Goal: Task Accomplishment & Management: Manage account settings

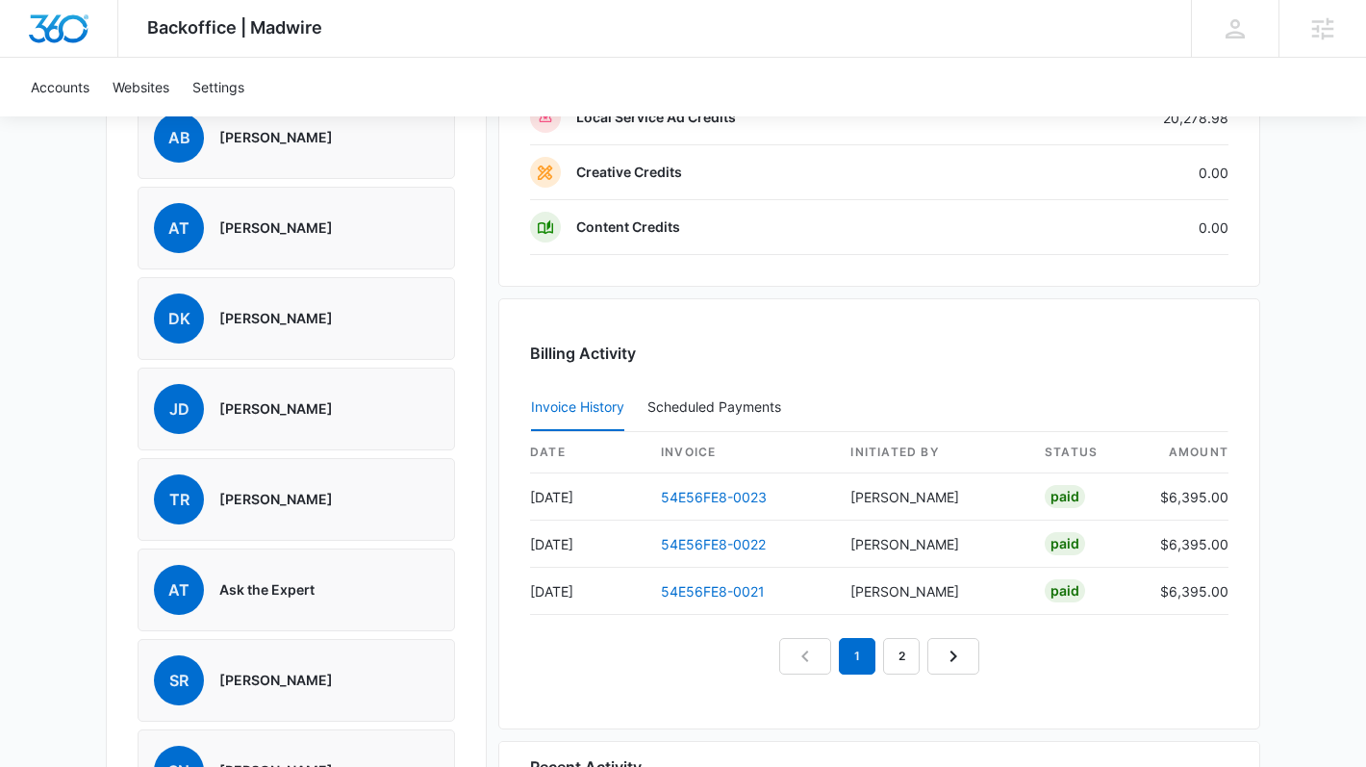
scroll to position [1780, 0]
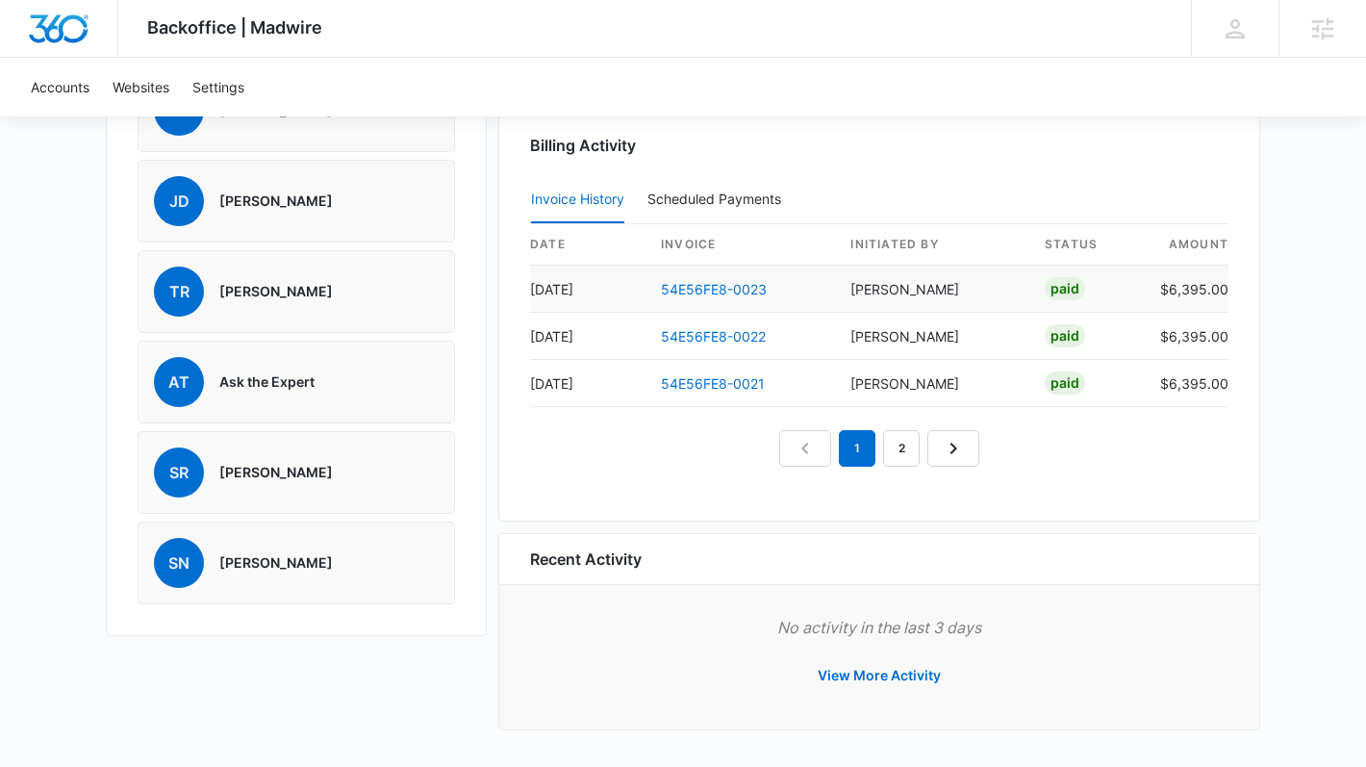
click at [713, 278] on td "54E56FE8-0023" at bounding box center [741, 289] width 190 height 47
click at [710, 285] on link "54E56FE8-0023" at bounding box center [714, 289] width 106 height 16
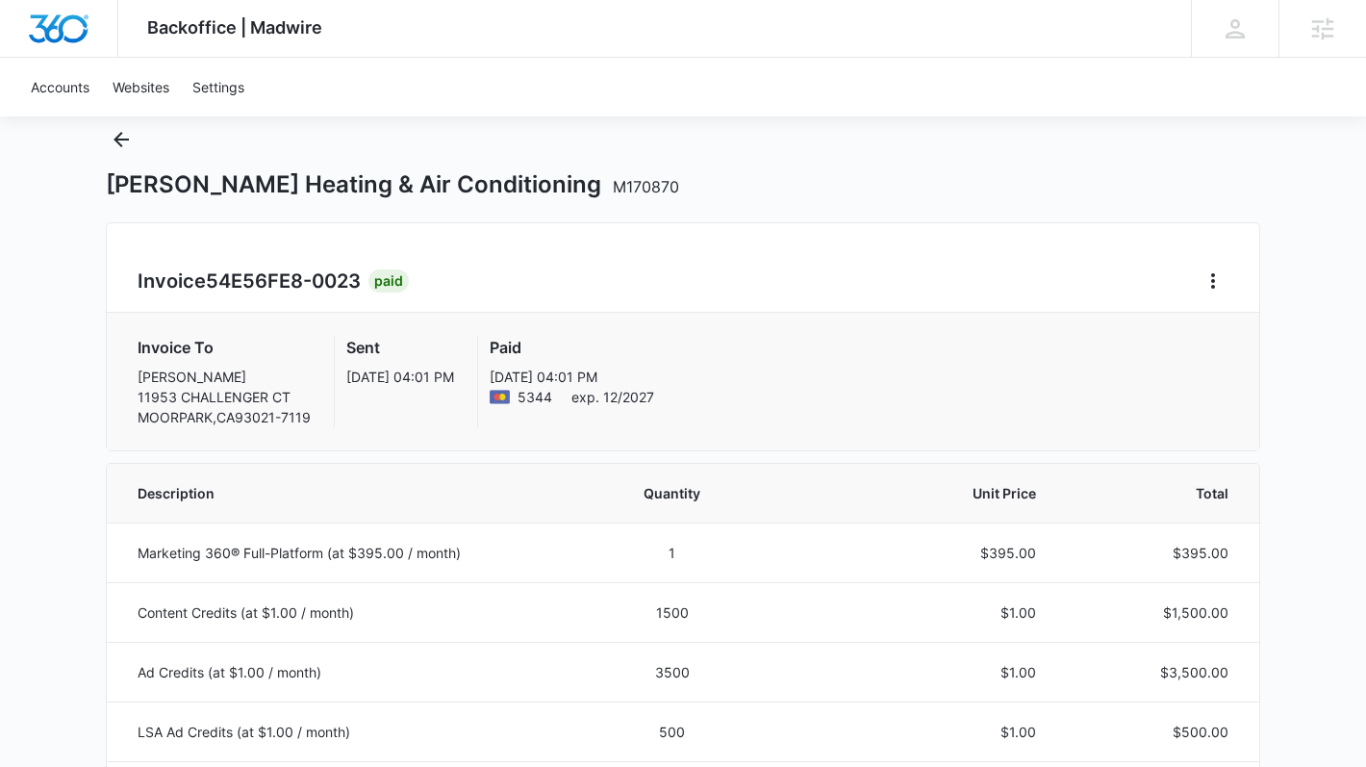
scroll to position [28, 0]
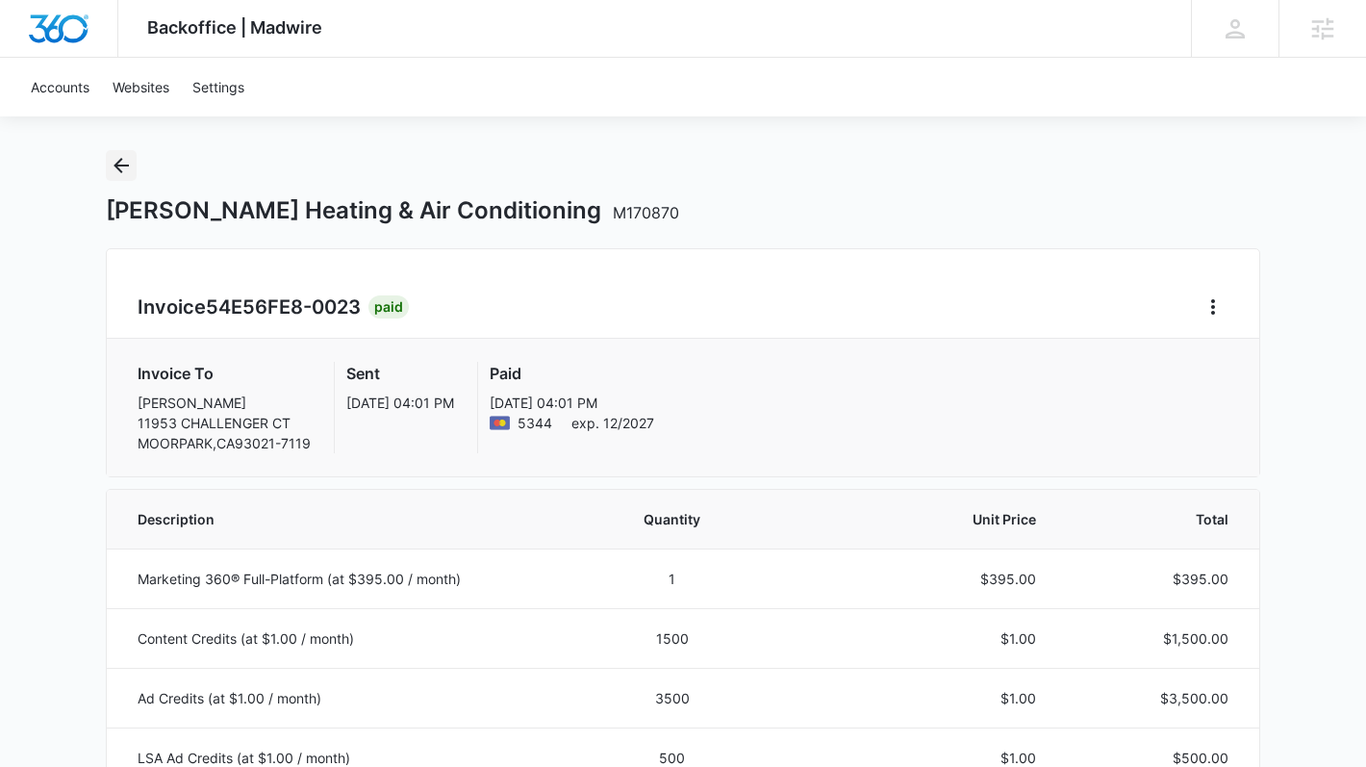
click at [118, 150] on button "Back" at bounding box center [121, 165] width 31 height 31
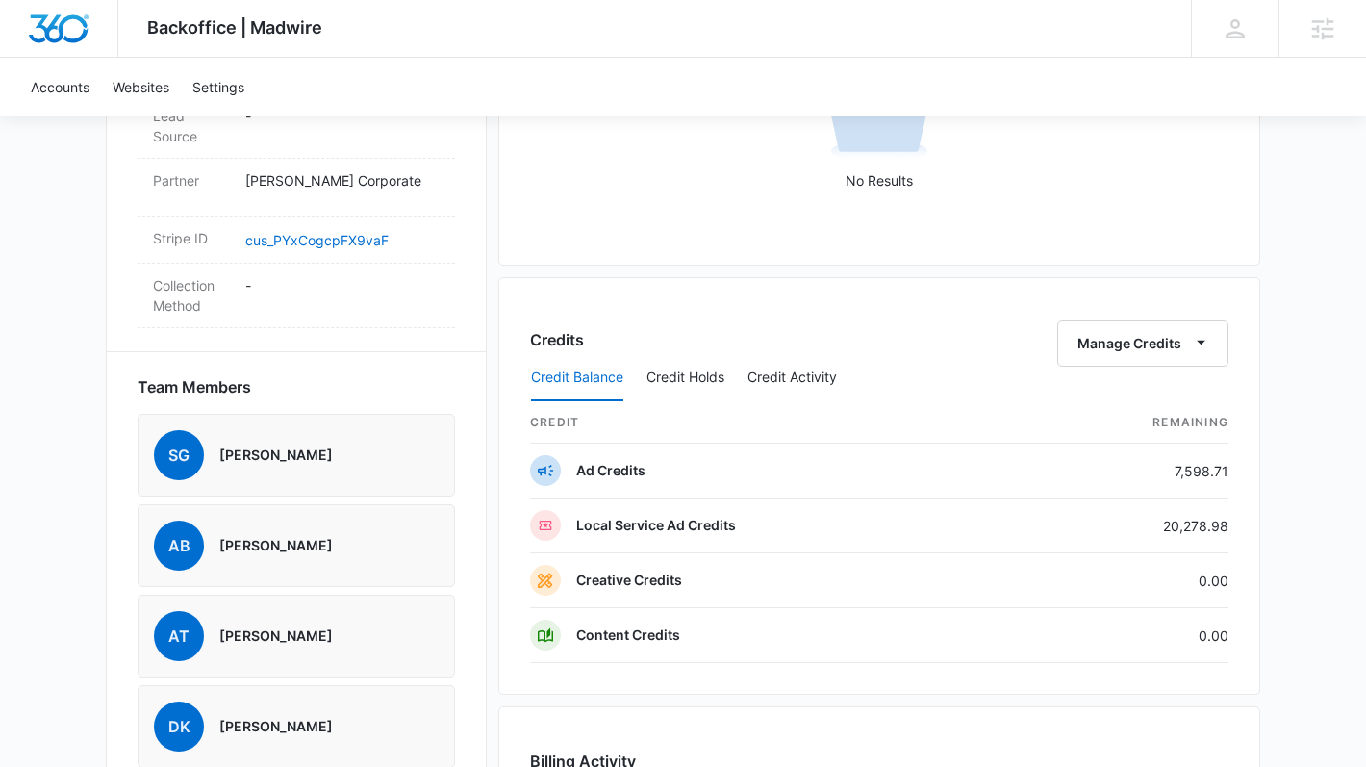
scroll to position [1233, 0]
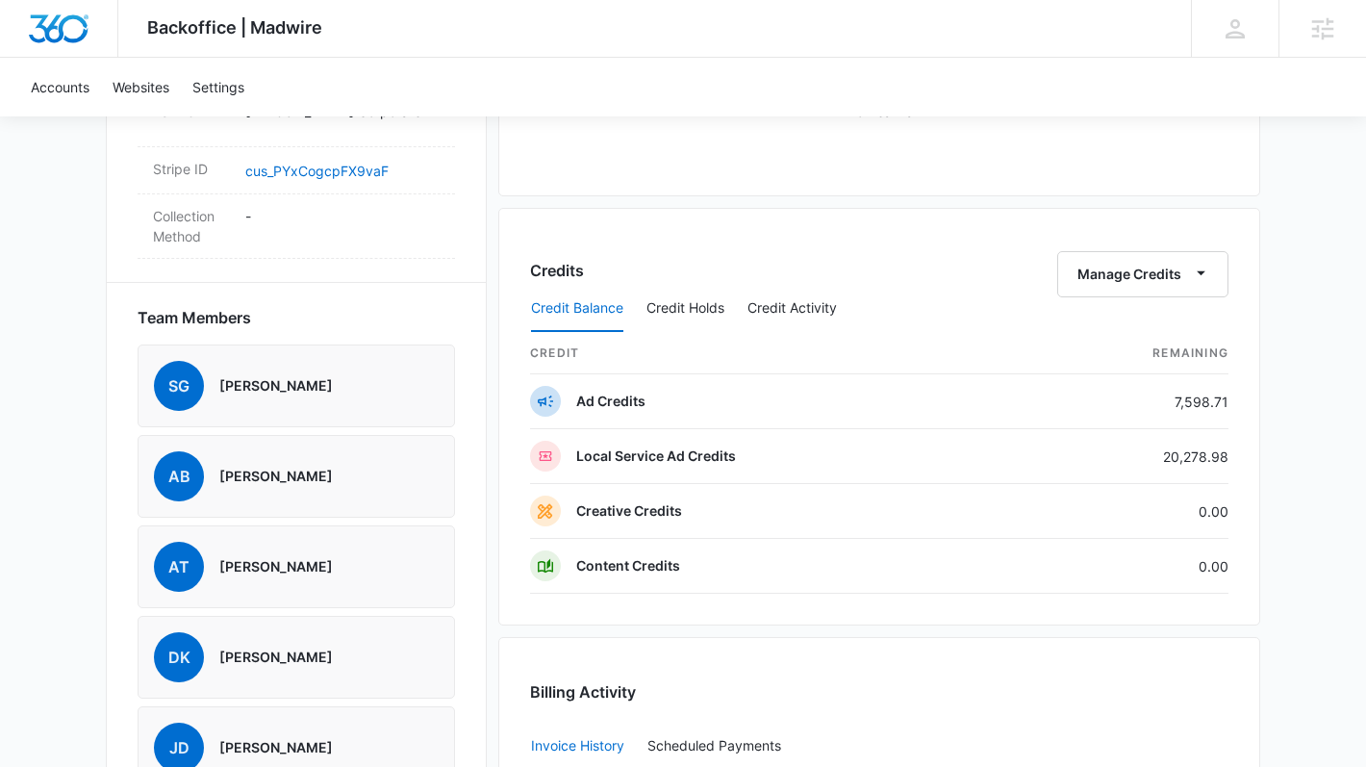
click at [1112, 289] on div "Credit Balance Credit Holds Credit Activity" at bounding box center [879, 309] width 698 height 48
click at [1115, 270] on button "Manage Credits" at bounding box center [1142, 274] width 171 height 46
click at [1107, 341] on div "Transfer Credits" at bounding box center [1132, 336] width 101 height 13
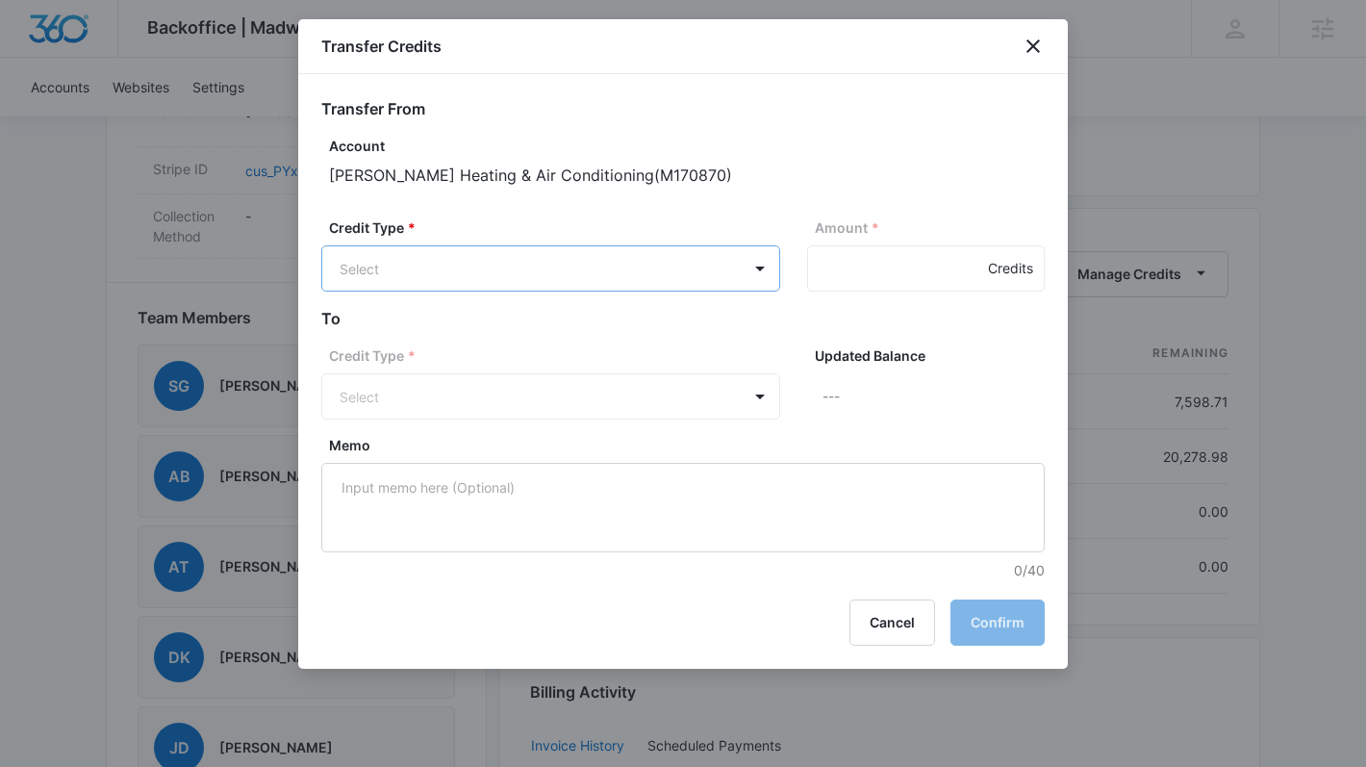
click at [590, 265] on body "Backoffice | Madwire Apps Settings Sarah Gluchacki Sarah.Gluchacki@madwire.com …" at bounding box center [683, 40] width 1366 height 2547
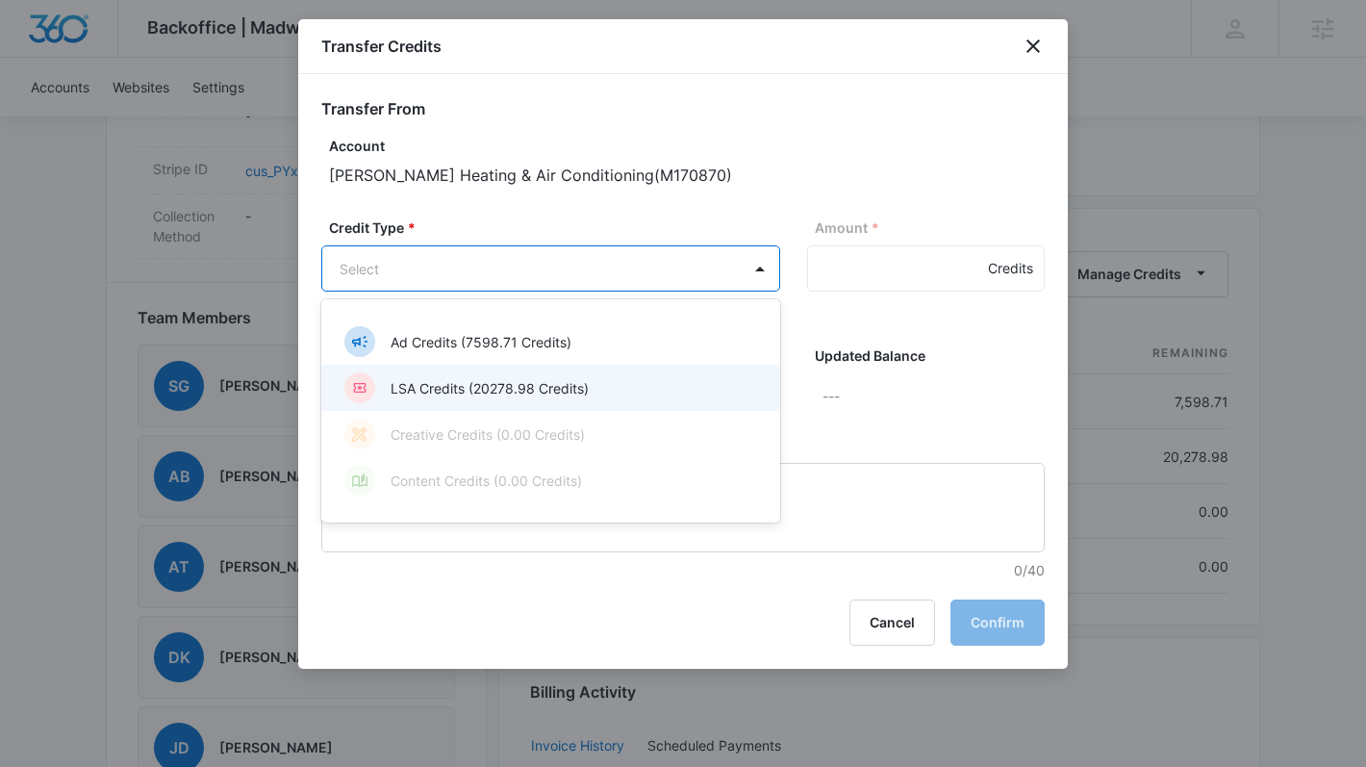
click at [559, 387] on p "LSA Credits (20278.98 Credits)" at bounding box center [490, 388] width 198 height 20
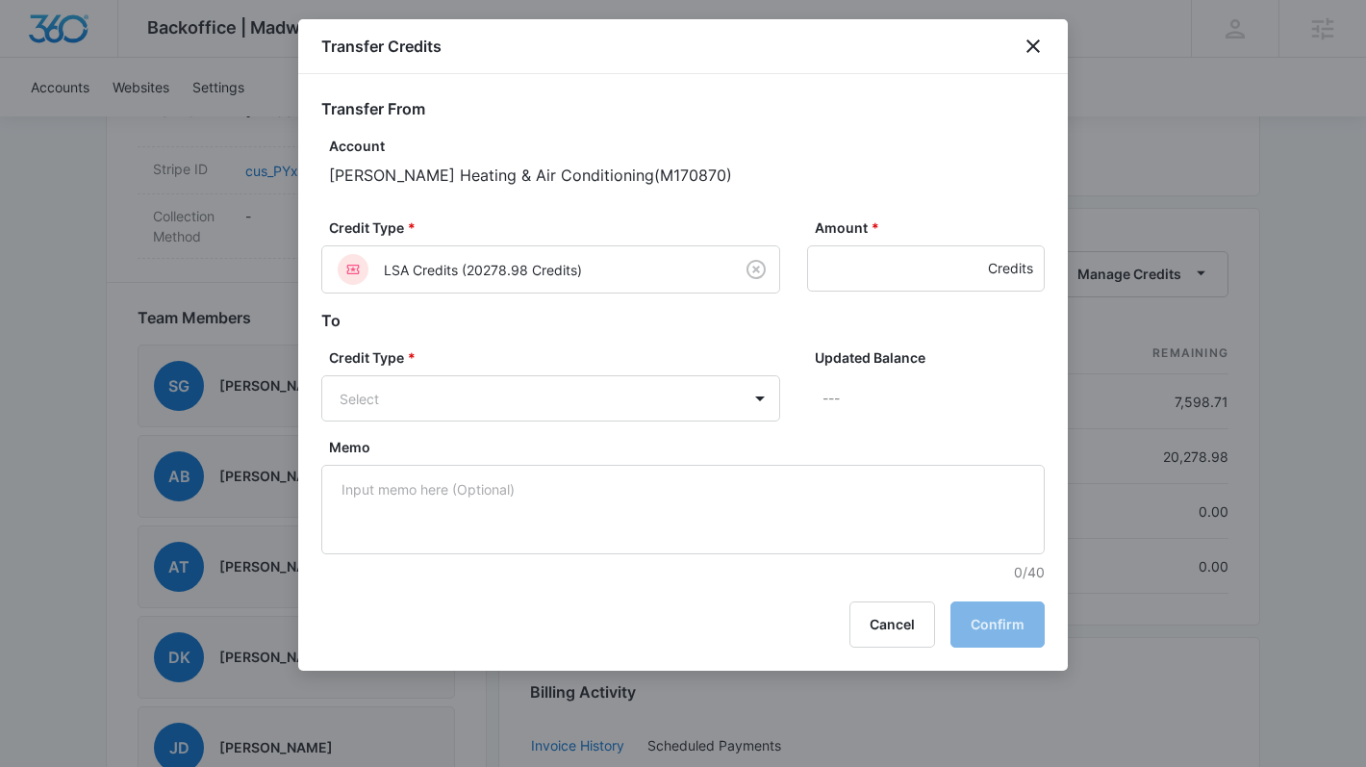
click at [545, 368] on div "Credit Type * Select" at bounding box center [550, 384] width 459 height 74
click at [541, 411] on body "Backoffice | Madwire Apps Settings Sarah Gluchacki Sarah.Gluchacki@madwire.com …" at bounding box center [683, 40] width 1366 height 2547
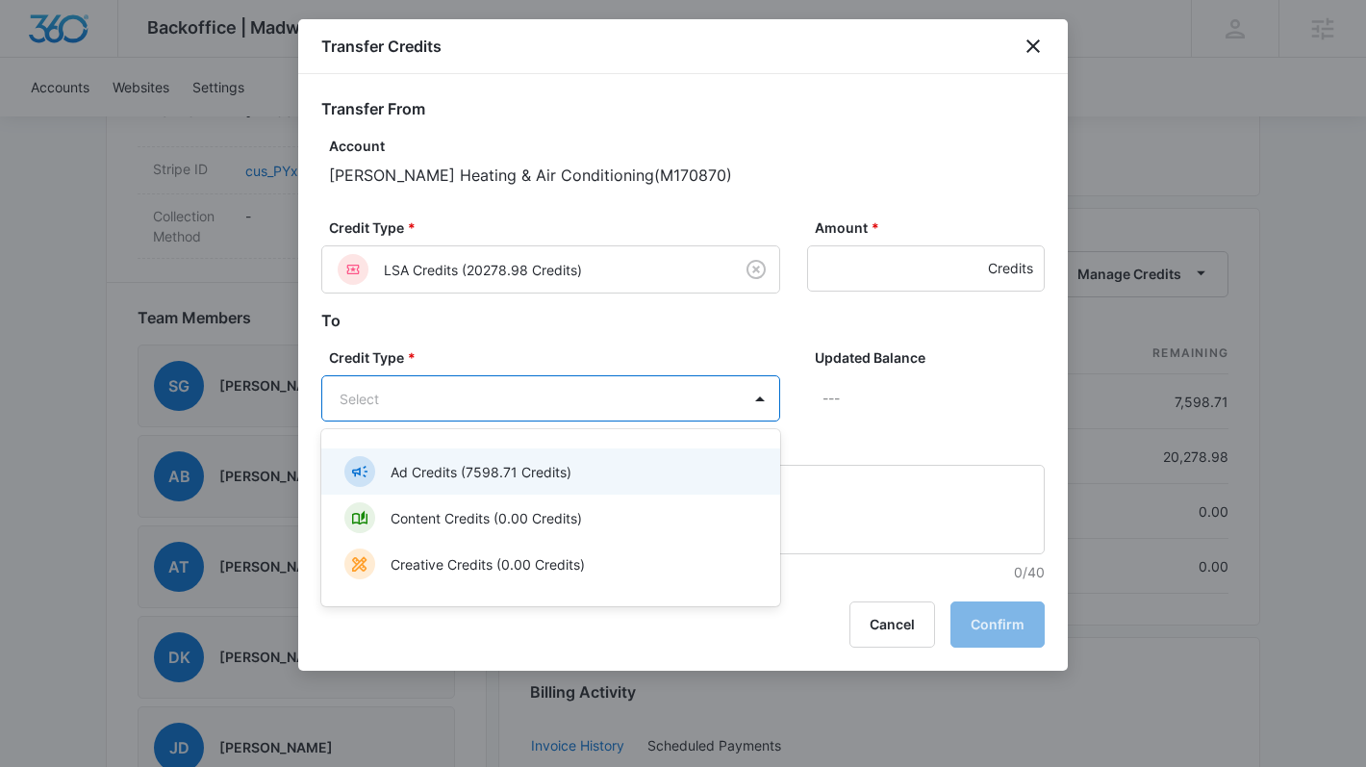
click at [533, 474] on p "Ad Credits (7598.71 Credits)" at bounding box center [481, 472] width 181 height 20
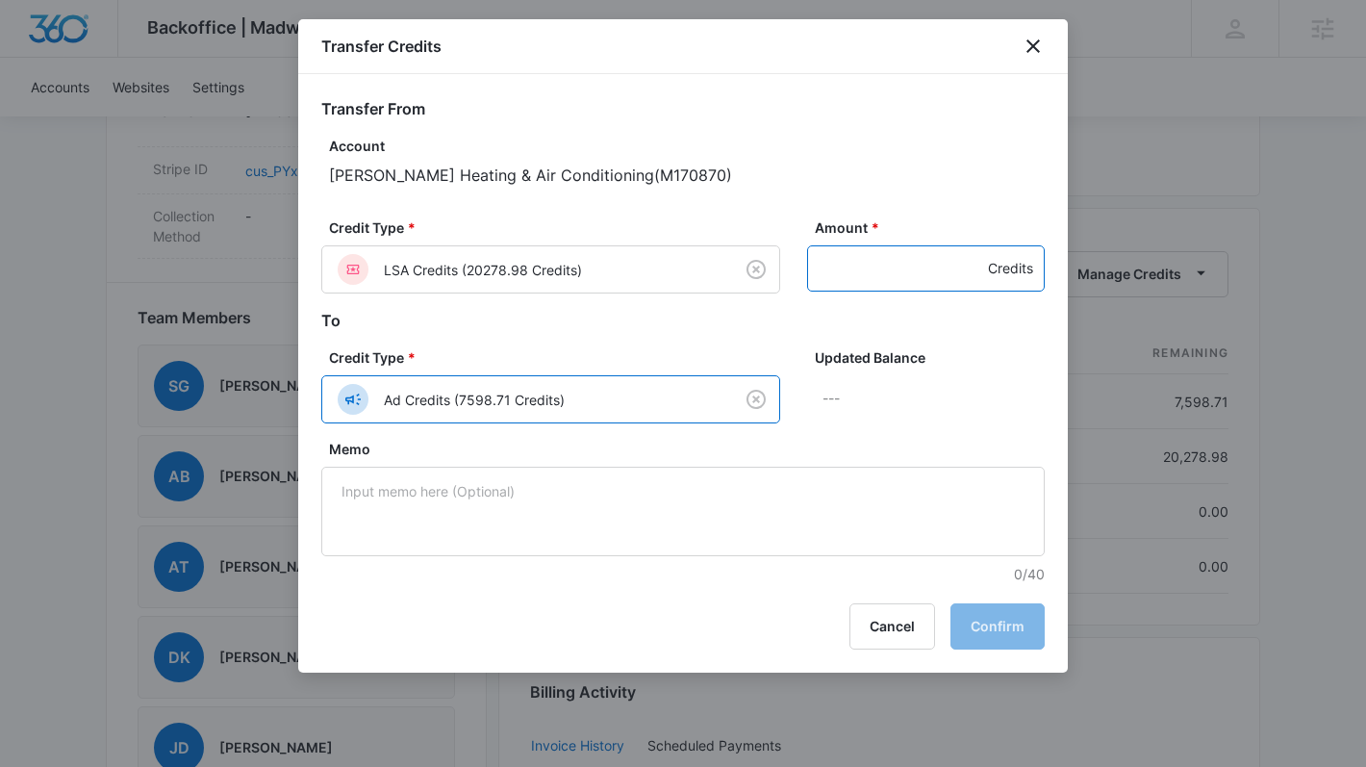
click at [886, 268] on input "Amount *" at bounding box center [926, 268] width 238 height 46
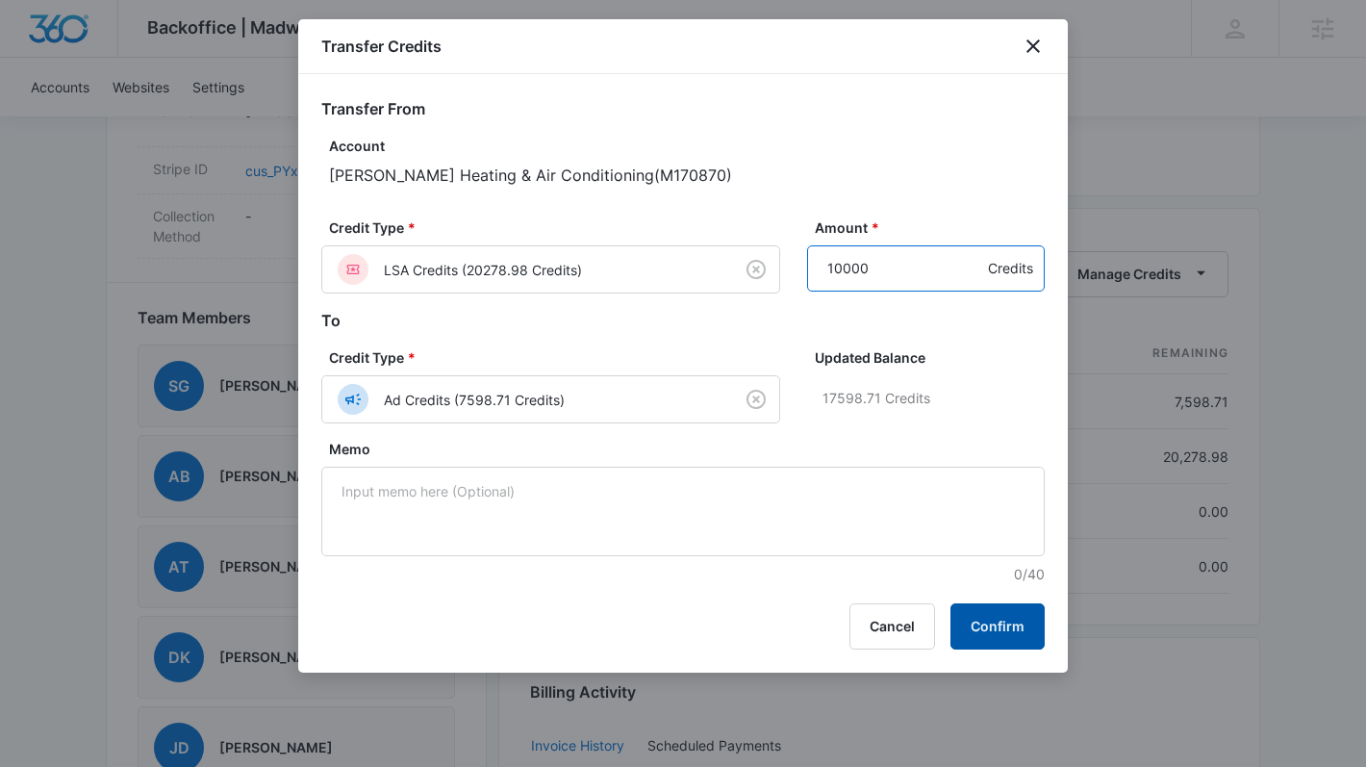
type input "10000"
click at [976, 626] on button "Confirm" at bounding box center [998, 626] width 94 height 46
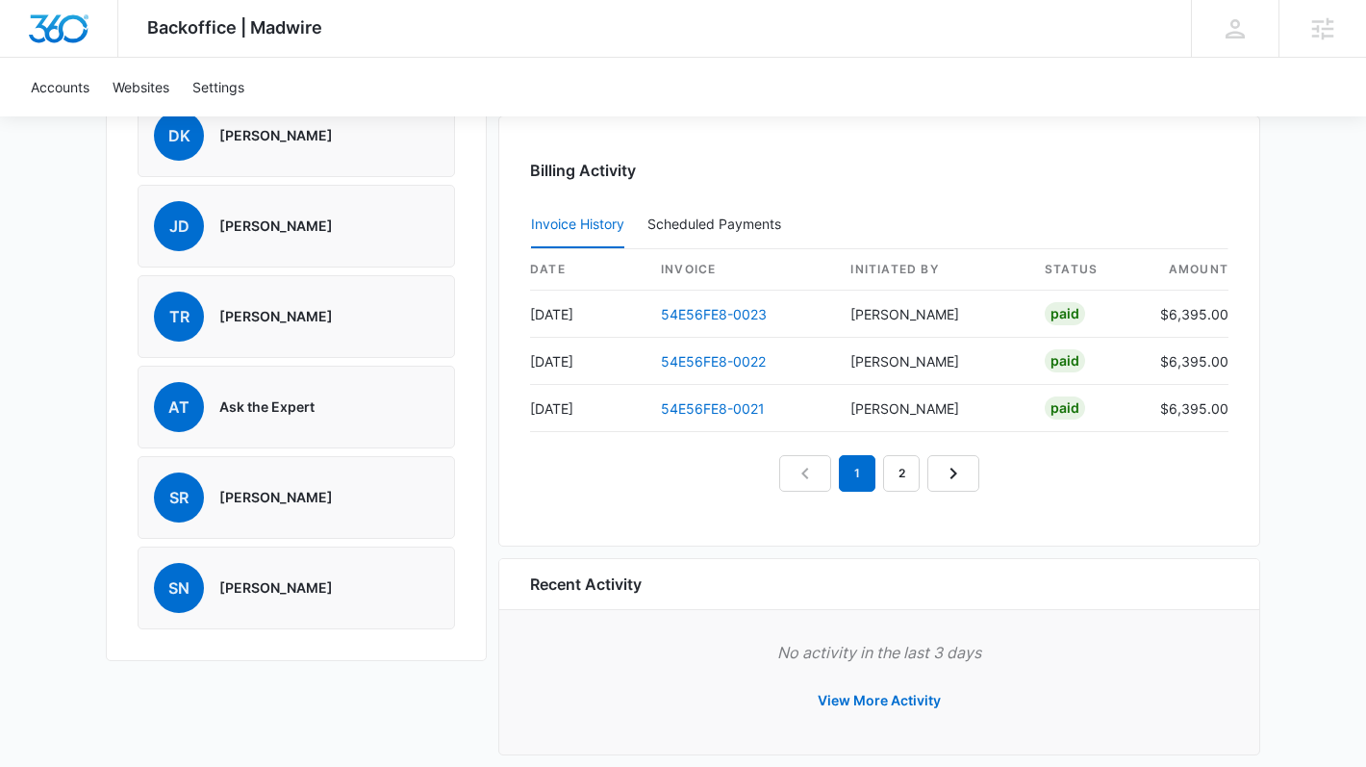
scroll to position [1780, 0]
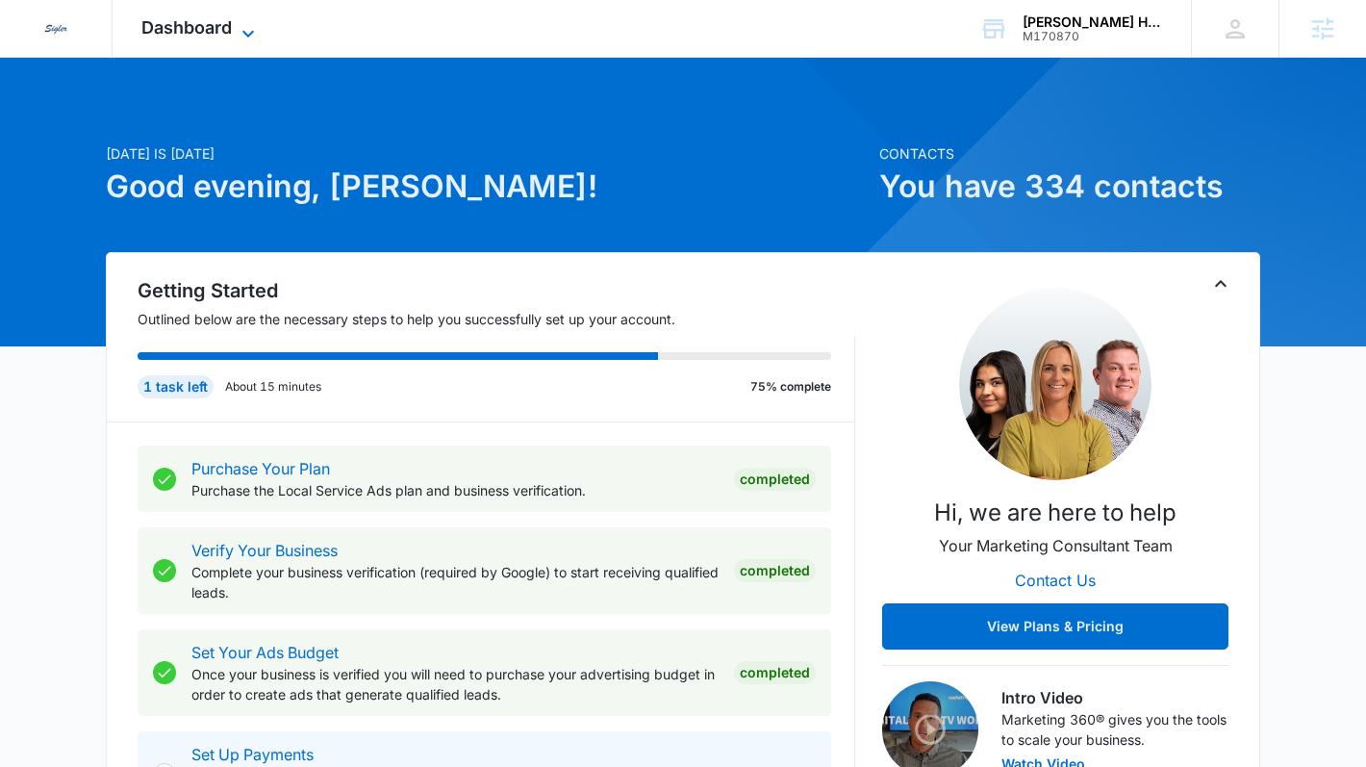
click at [174, 19] on span "Dashboard" at bounding box center [186, 27] width 90 height 20
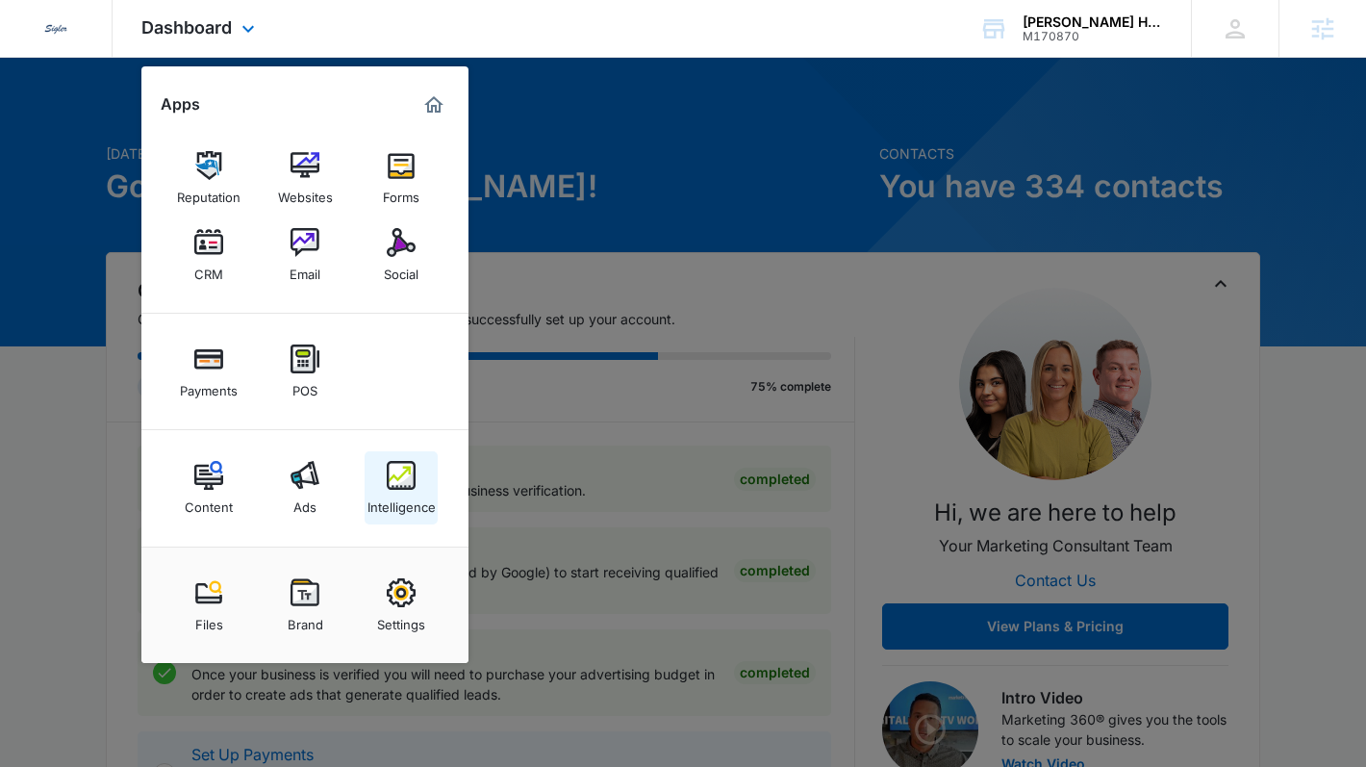
click at [404, 479] on img at bounding box center [401, 475] width 29 height 29
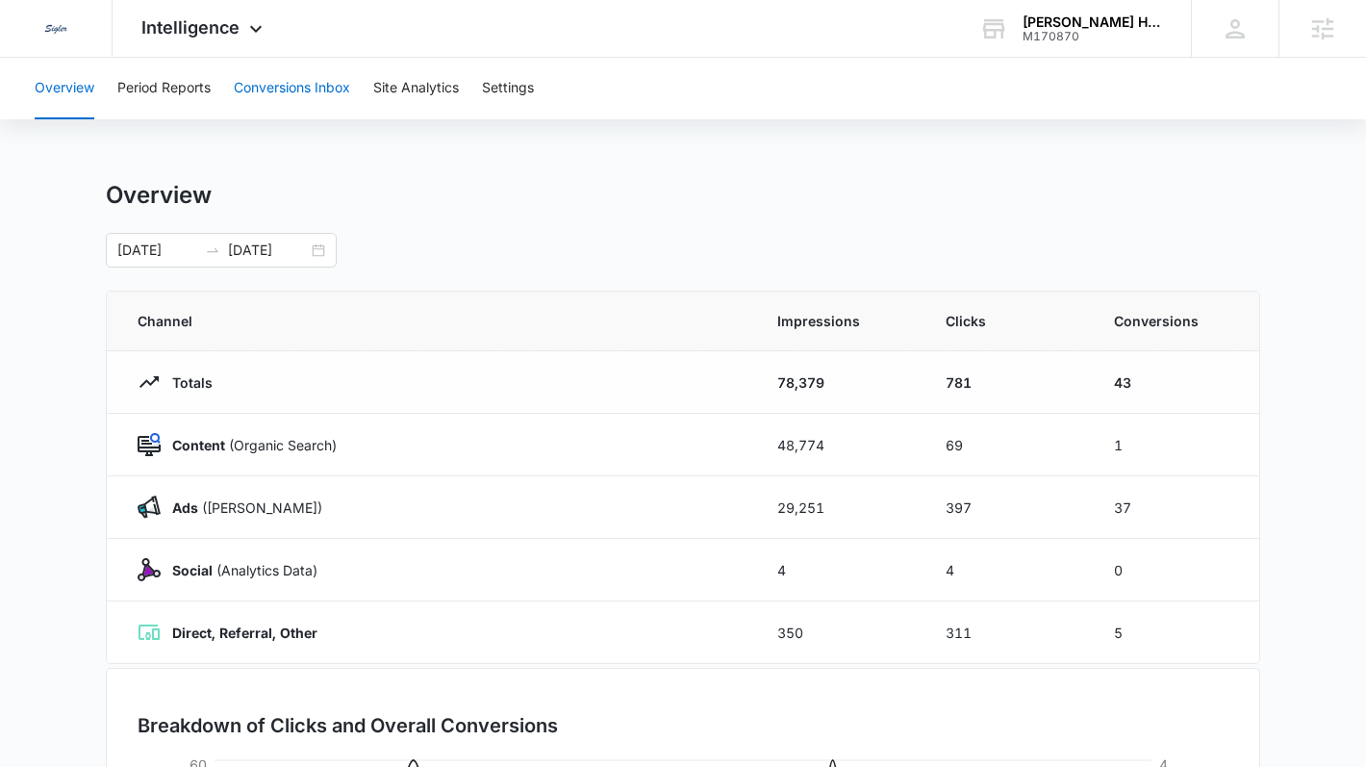
click at [303, 100] on button "Conversions Inbox" at bounding box center [292, 89] width 116 height 62
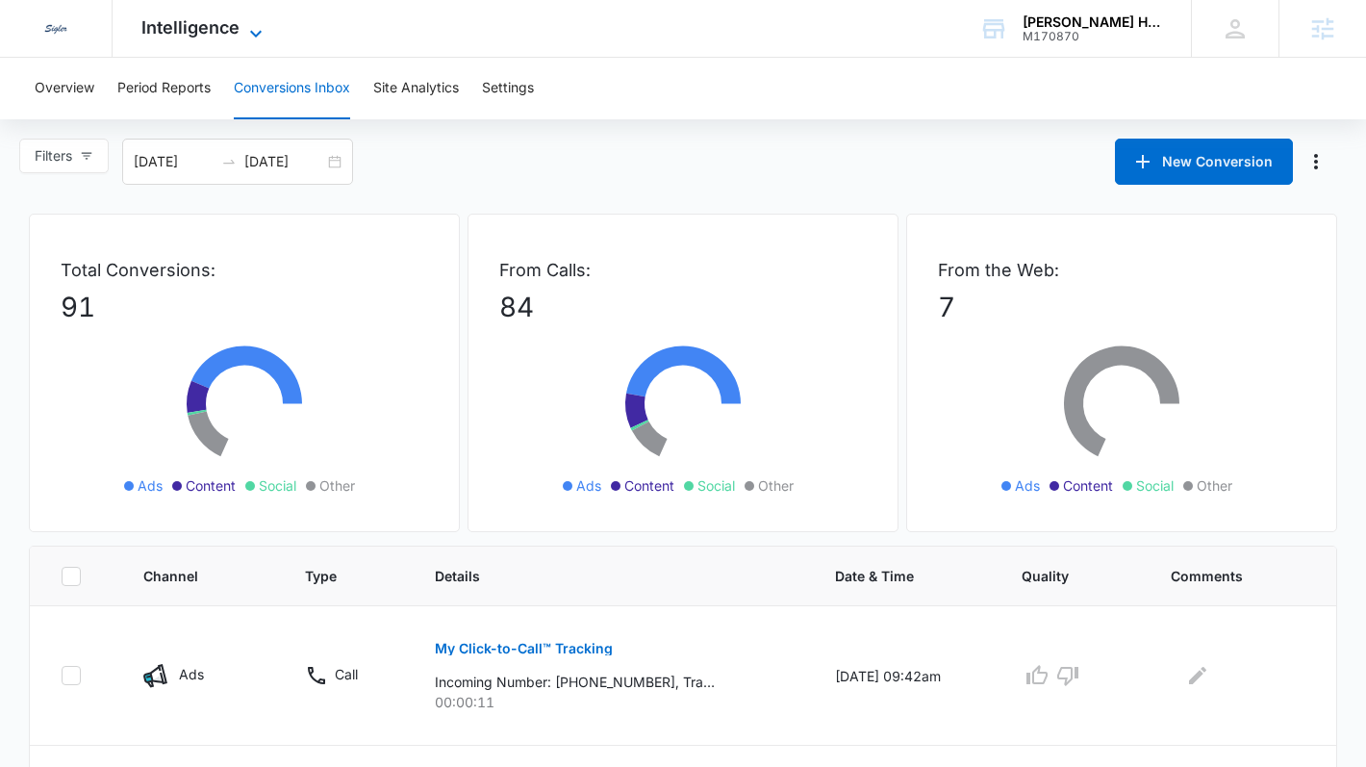
click at [230, 17] on span "Intelligence" at bounding box center [190, 27] width 98 height 20
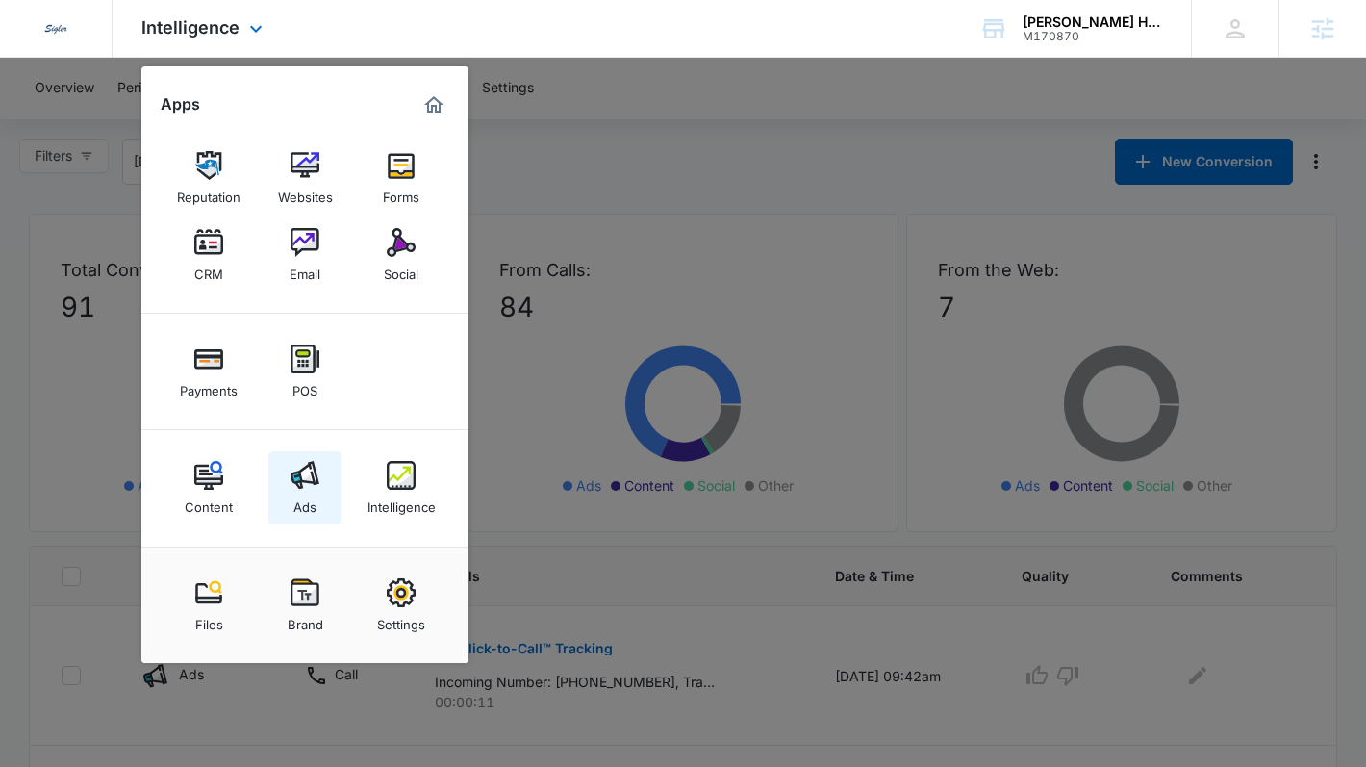
click at [314, 482] on img at bounding box center [305, 475] width 29 height 29
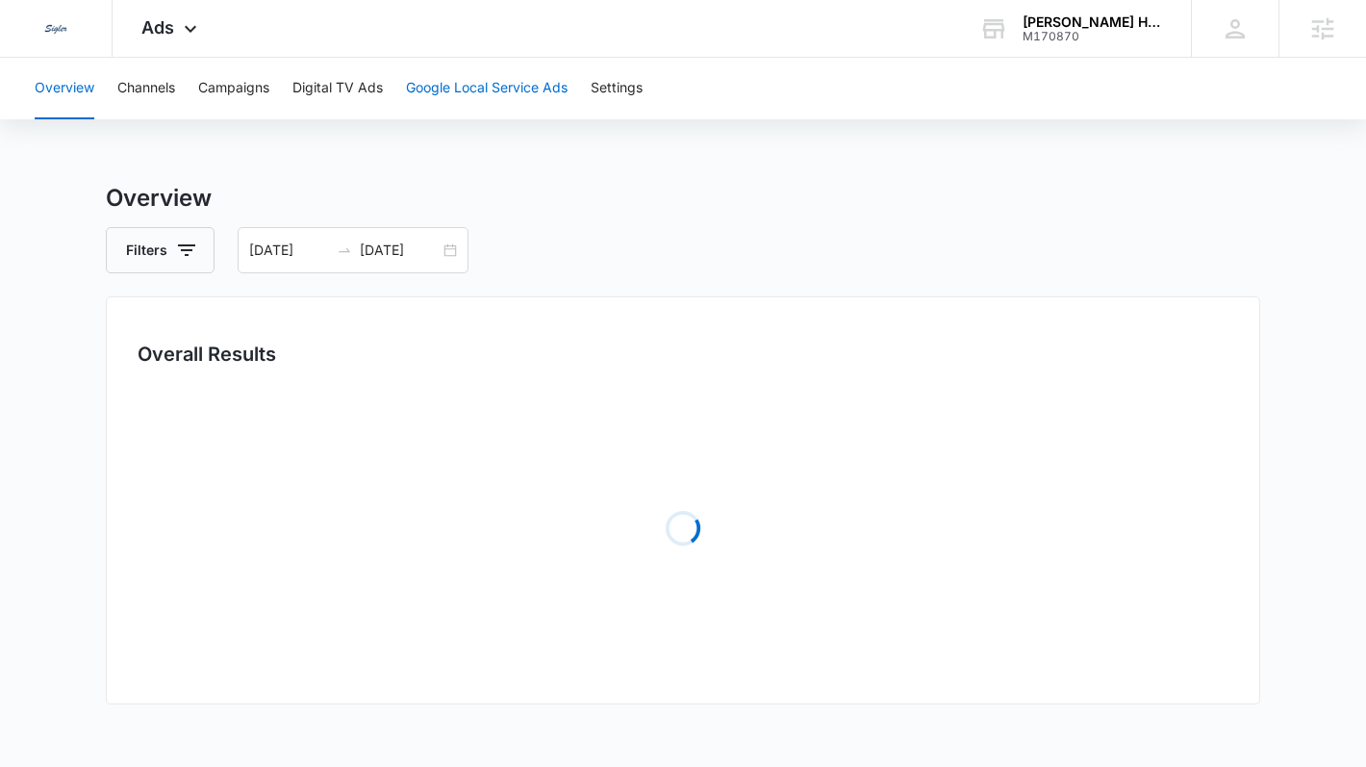
click at [539, 103] on button "Google Local Service Ads" at bounding box center [487, 89] width 162 height 62
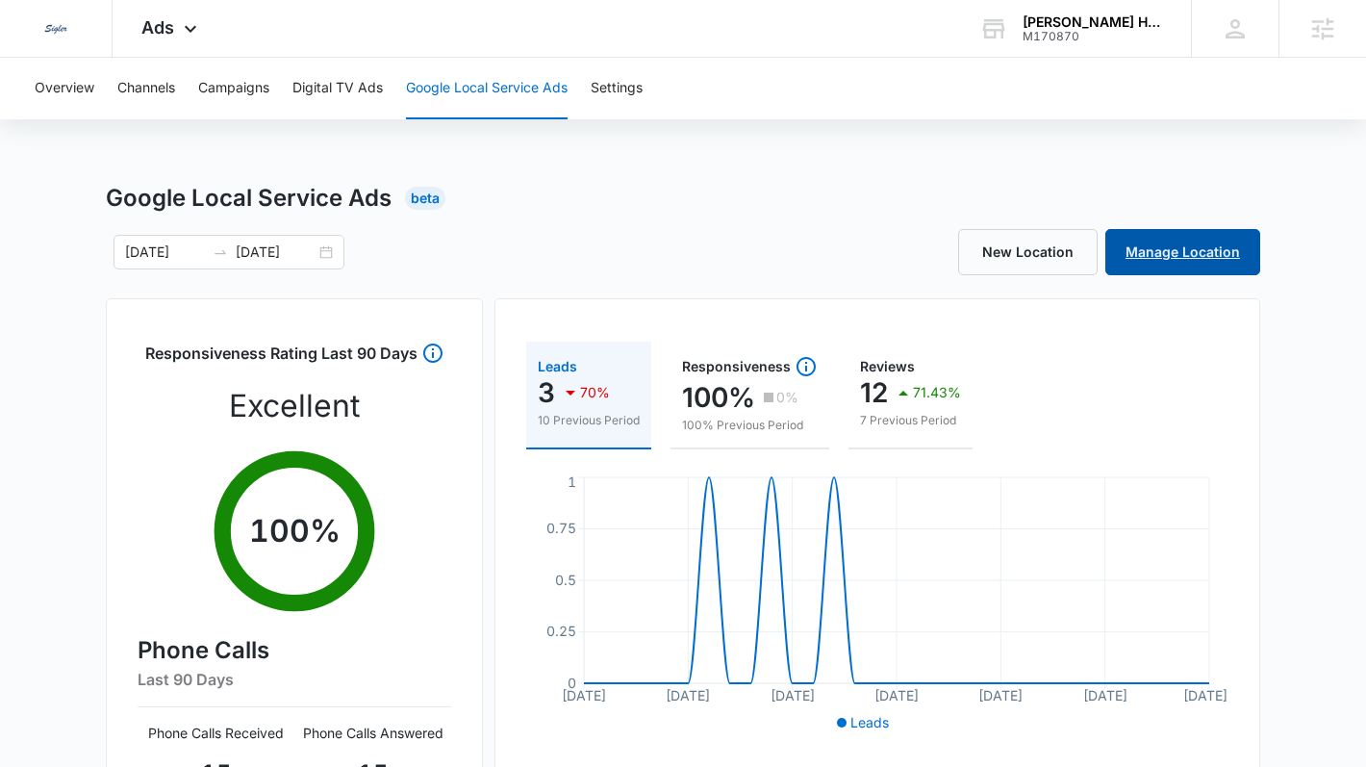
click at [1184, 248] on link "Manage Location" at bounding box center [1182, 252] width 155 height 46
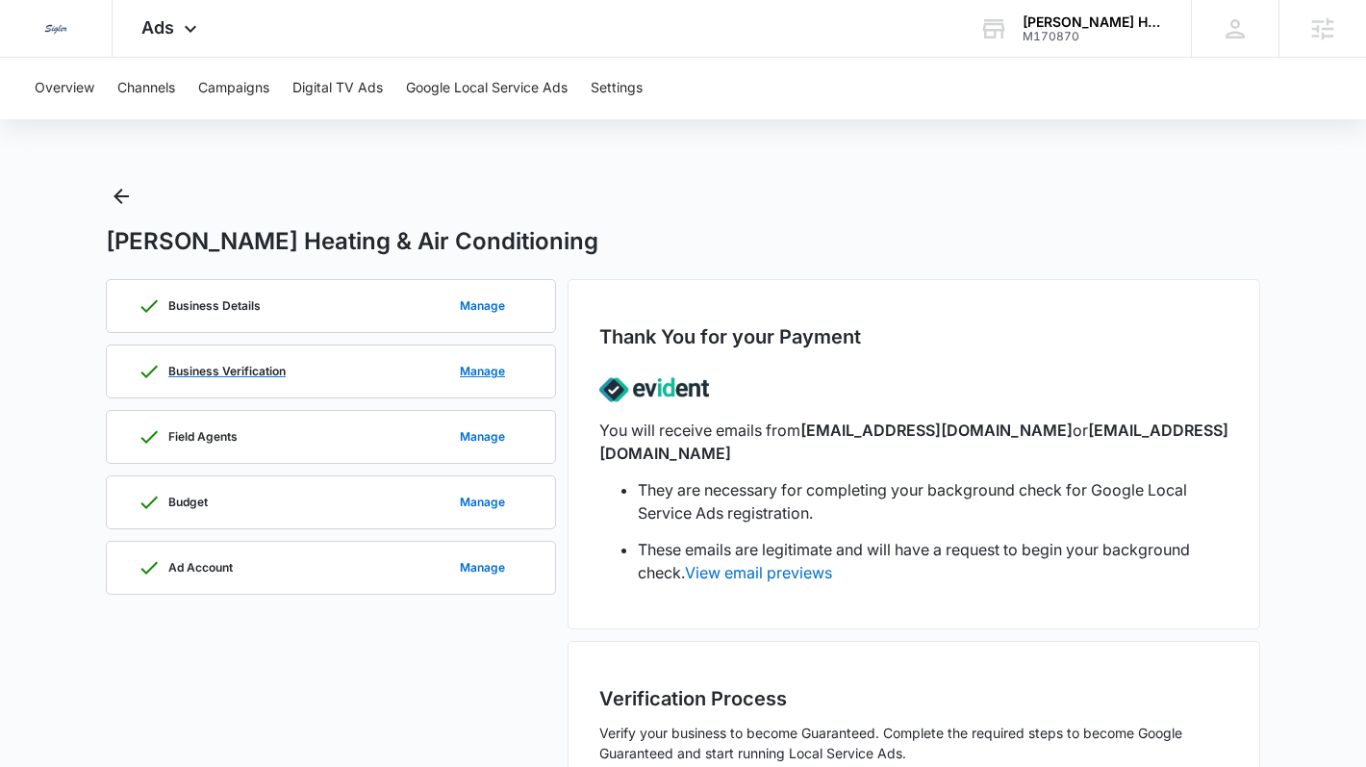
click at [347, 357] on div "Business Verification Manage" at bounding box center [331, 371] width 387 height 52
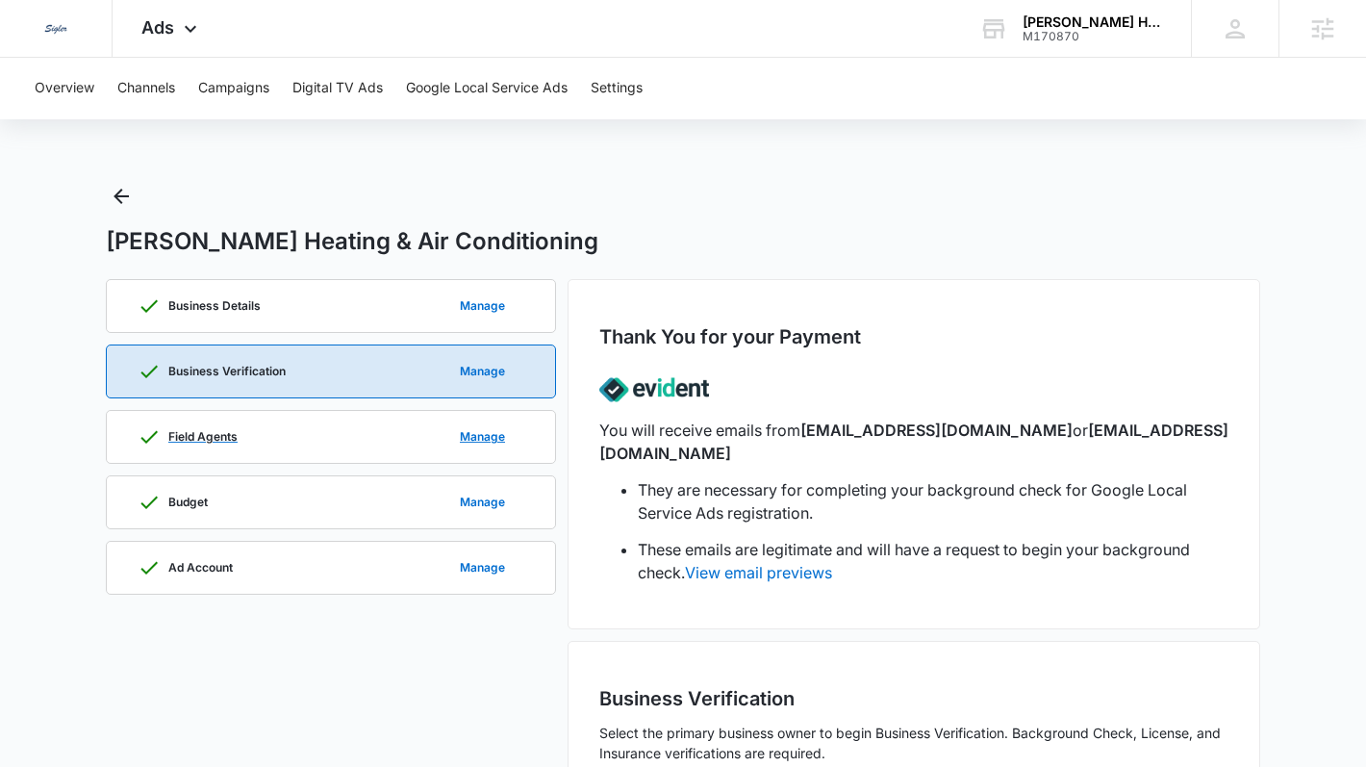
click at [338, 418] on div "Field Agents Manage" at bounding box center [331, 437] width 387 height 52
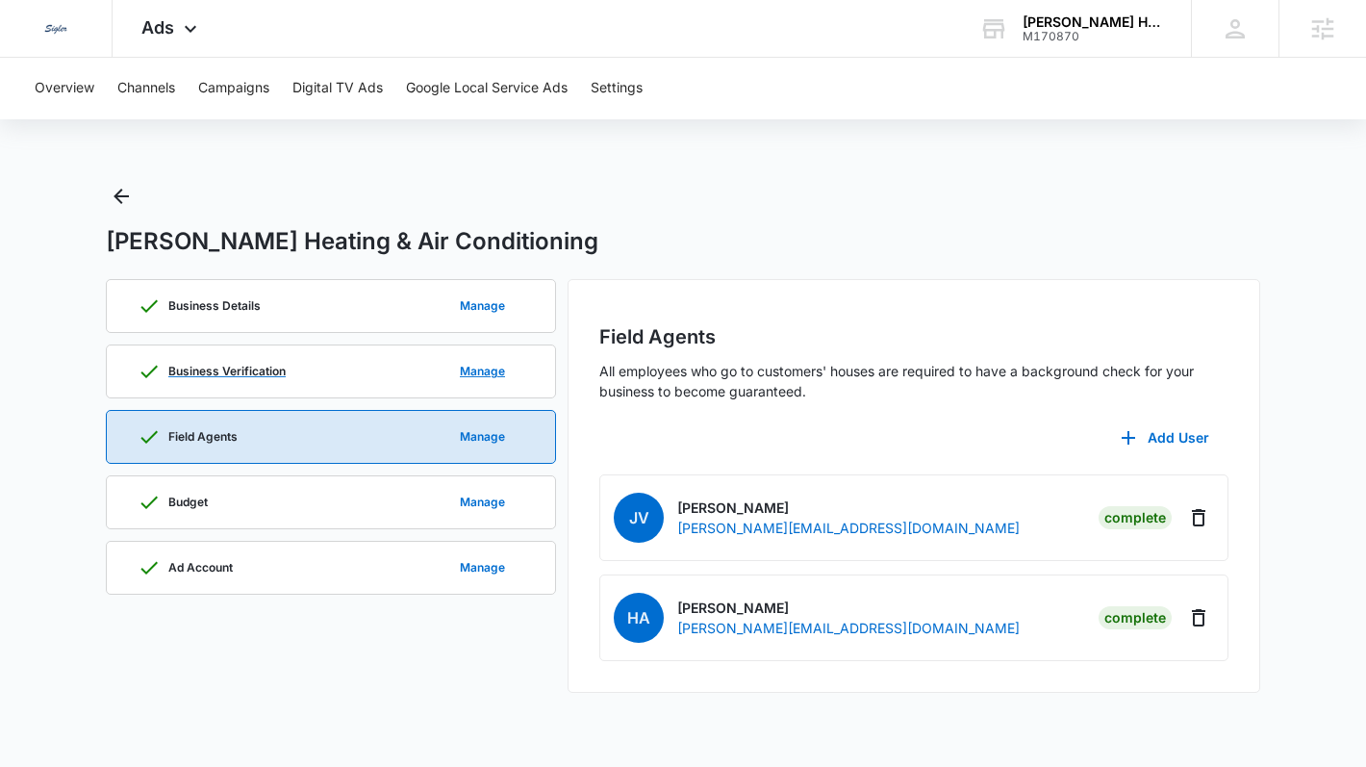
click at [342, 380] on div "Business Verification Manage" at bounding box center [331, 371] width 387 height 52
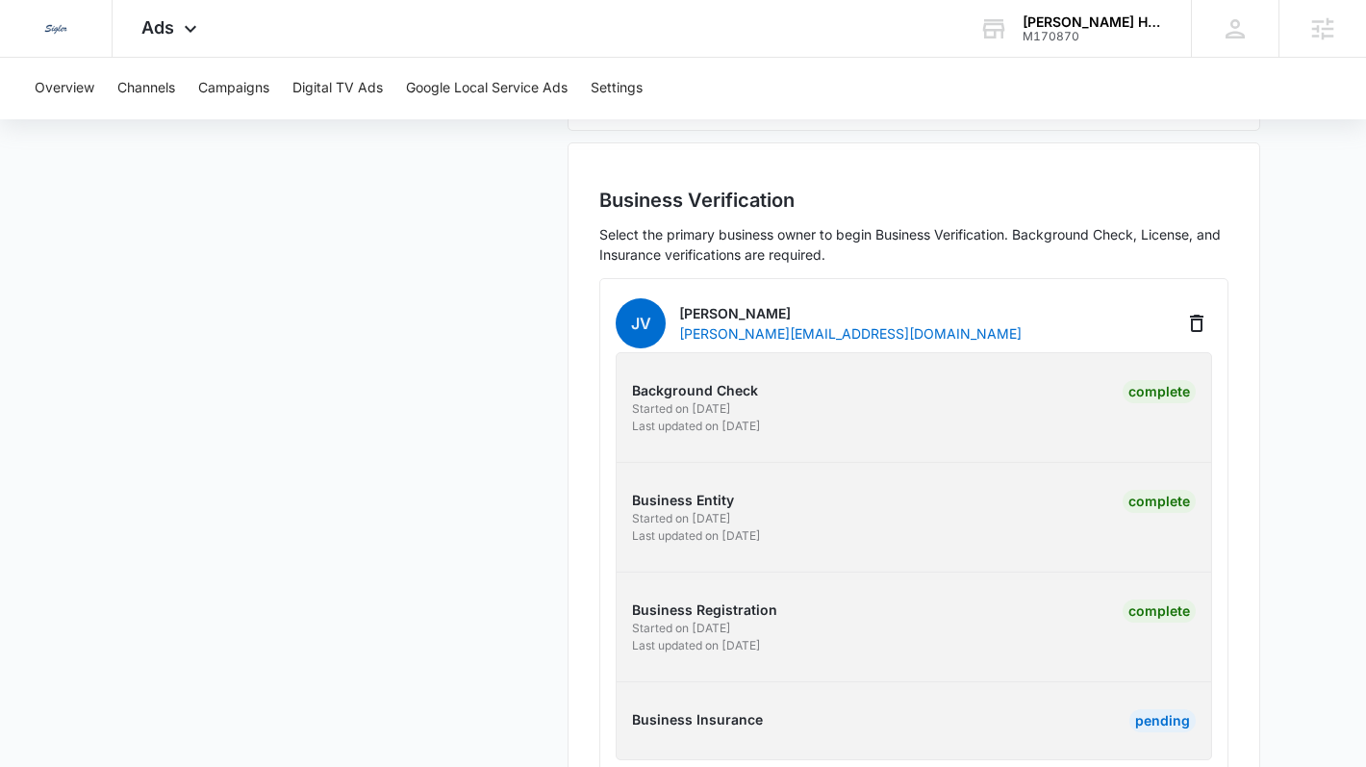
scroll to position [540, 0]
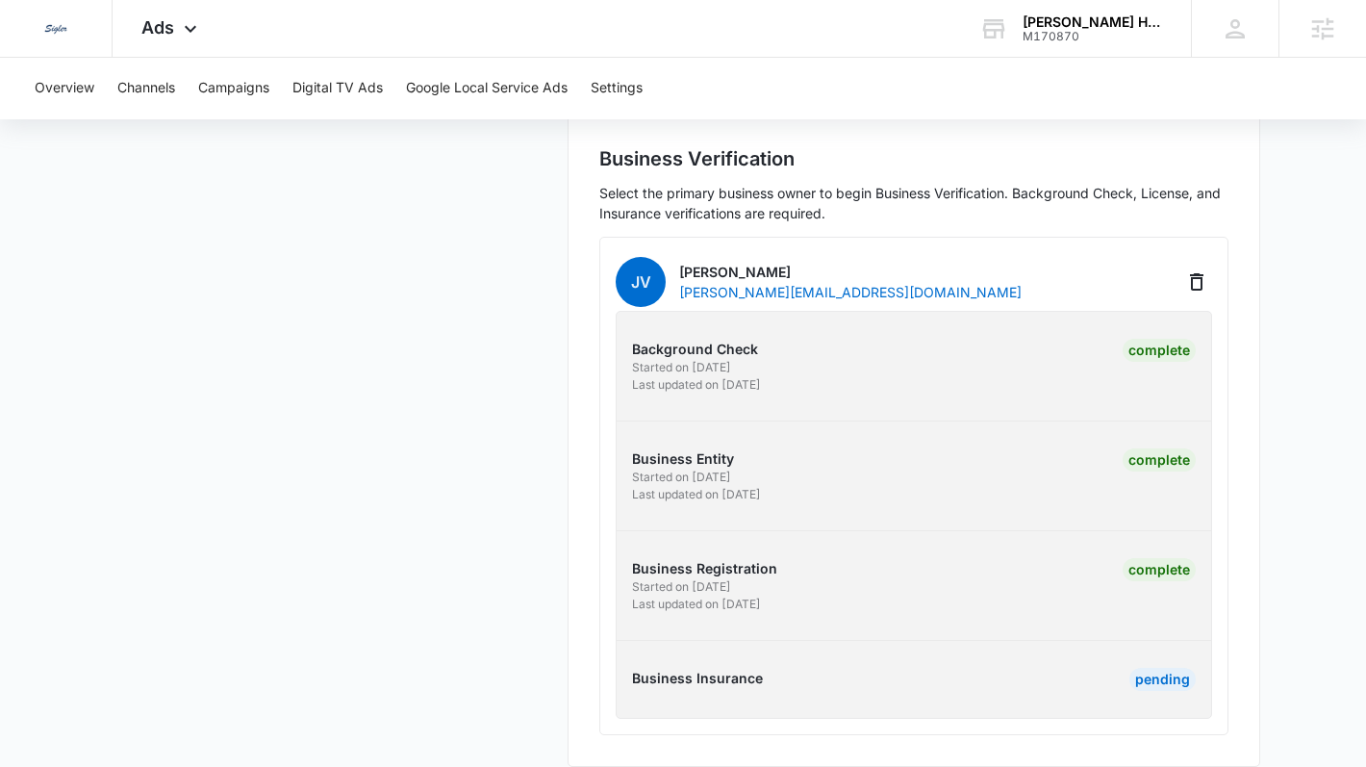
click at [1153, 668] on div "Pending" at bounding box center [1162, 679] width 66 height 23
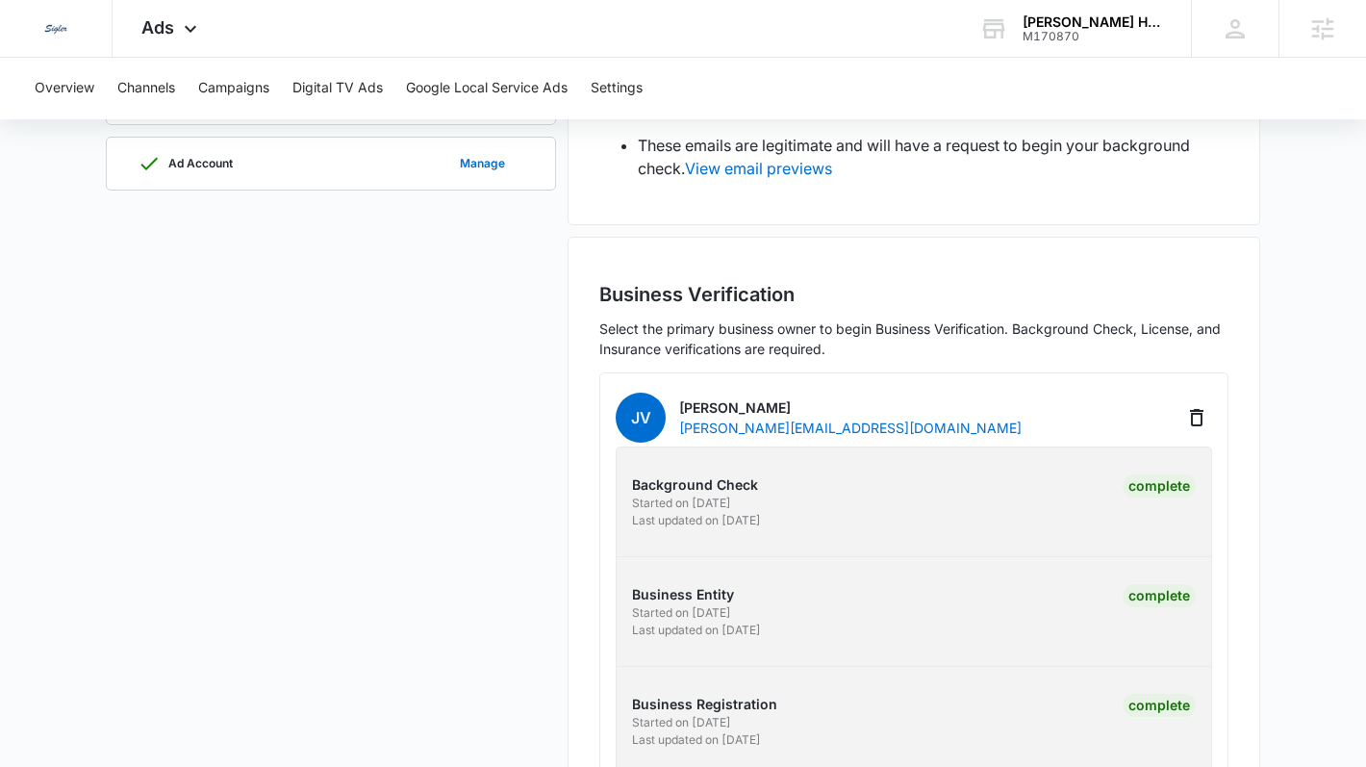
scroll to position [0, 0]
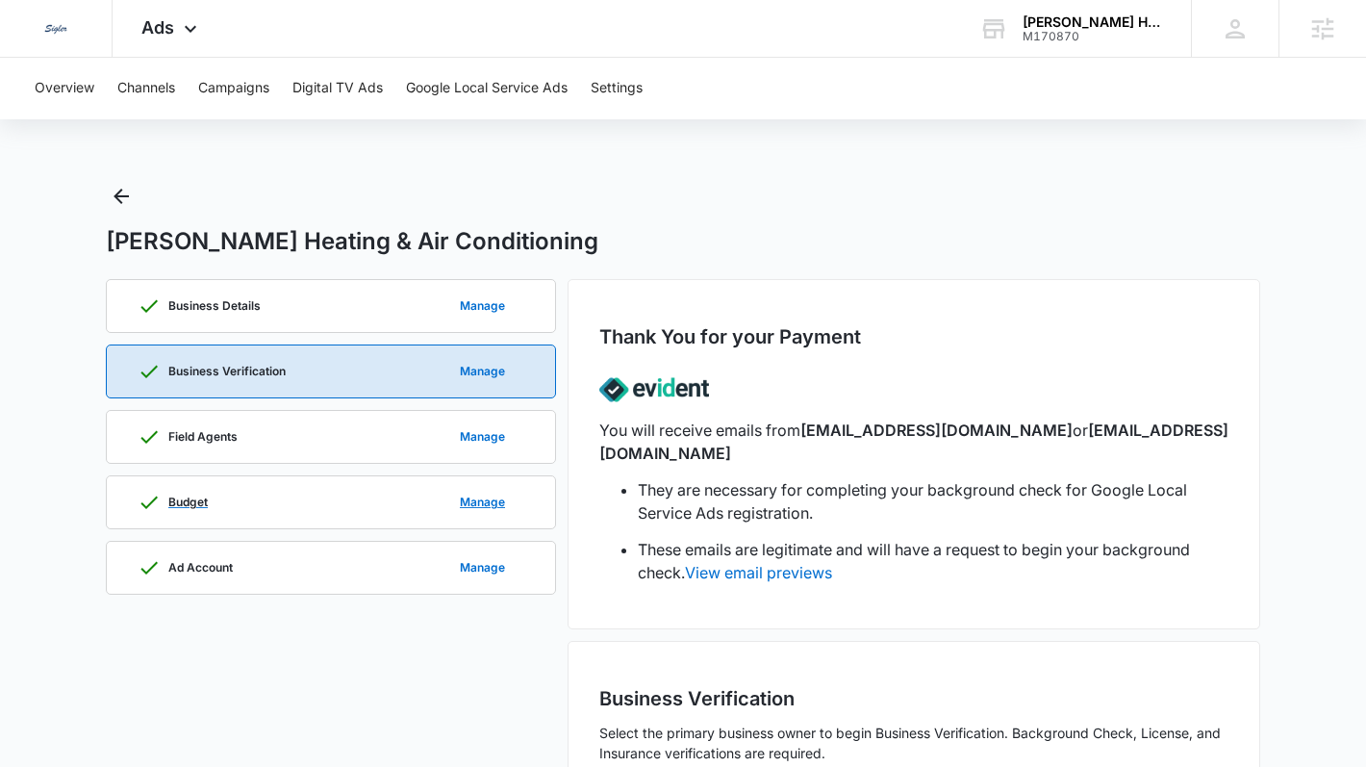
click at [318, 487] on div "Budget Manage" at bounding box center [331, 502] width 387 height 52
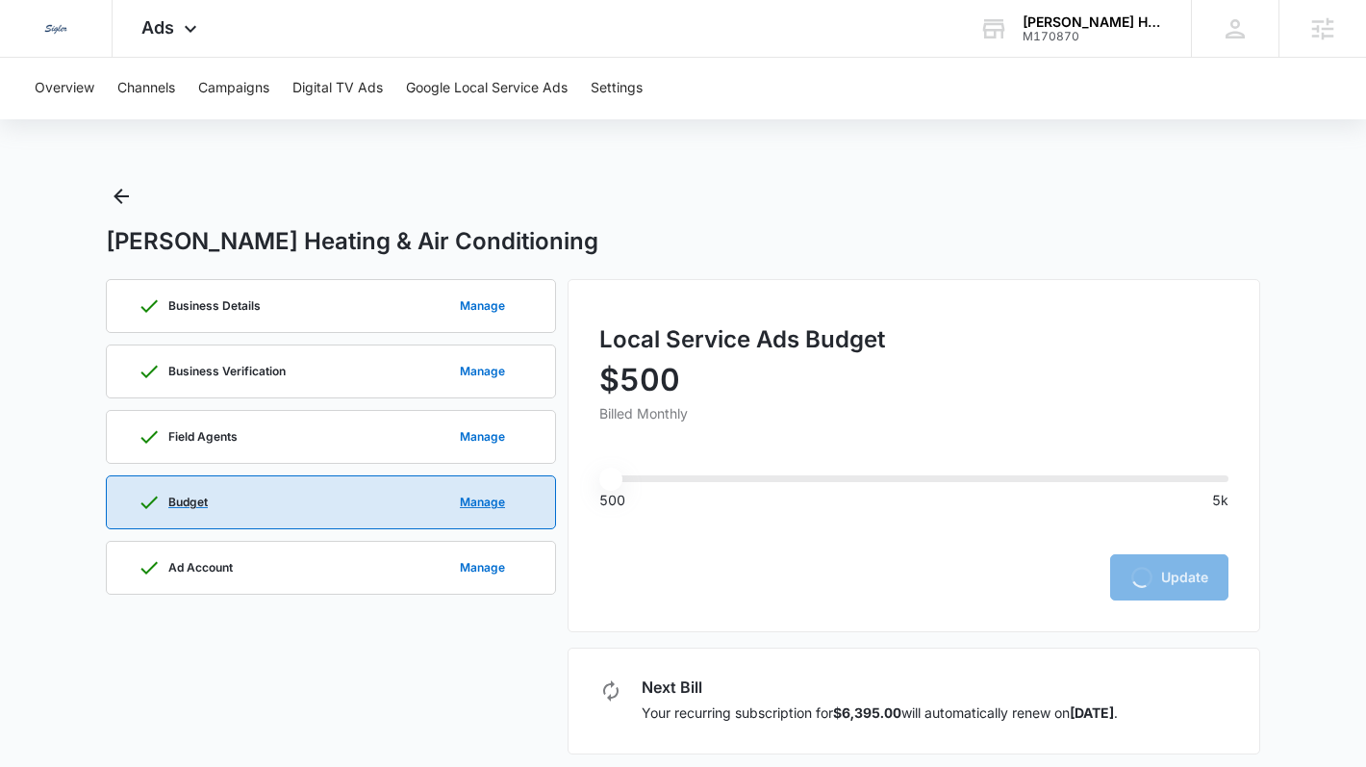
type input "500"
click at [308, 560] on div "Ad Account Manage" at bounding box center [331, 568] width 387 height 52
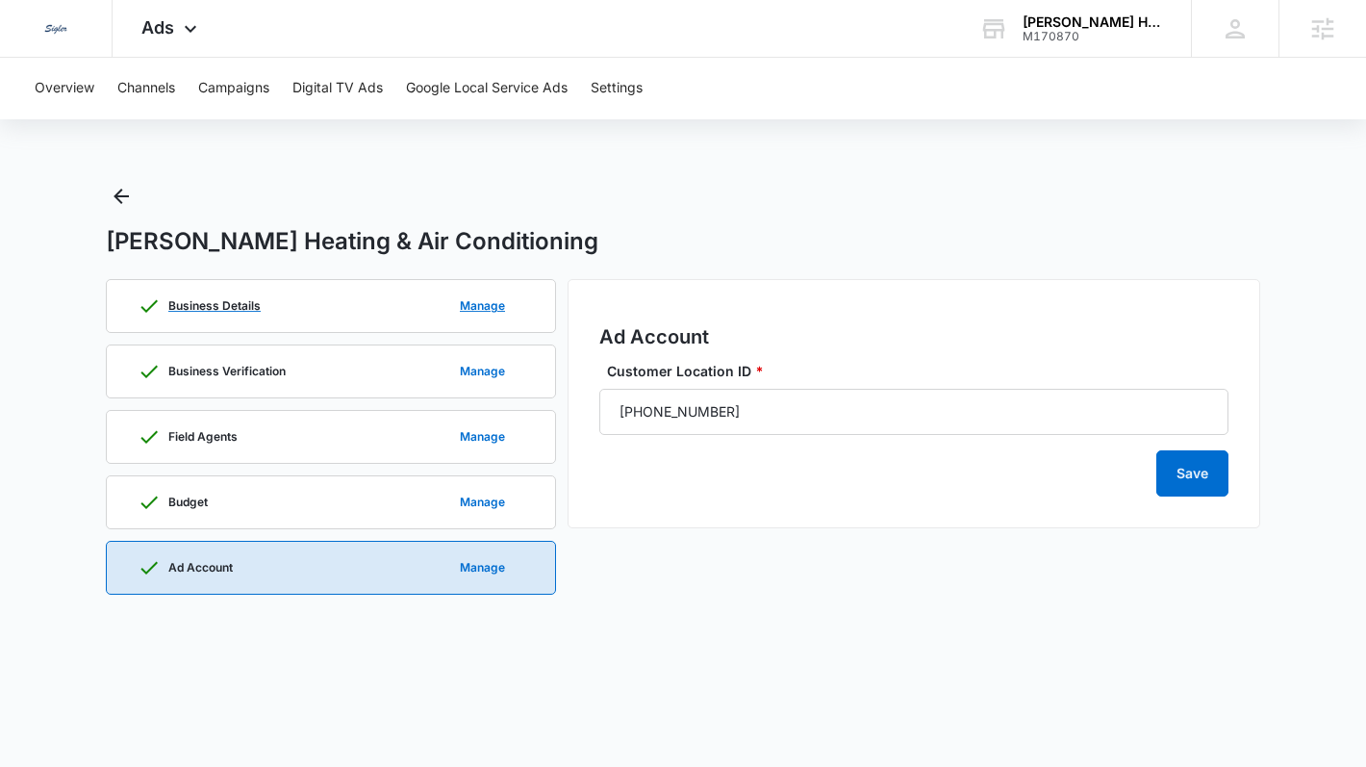
click at [357, 317] on div "Business Details Manage" at bounding box center [331, 306] width 387 height 52
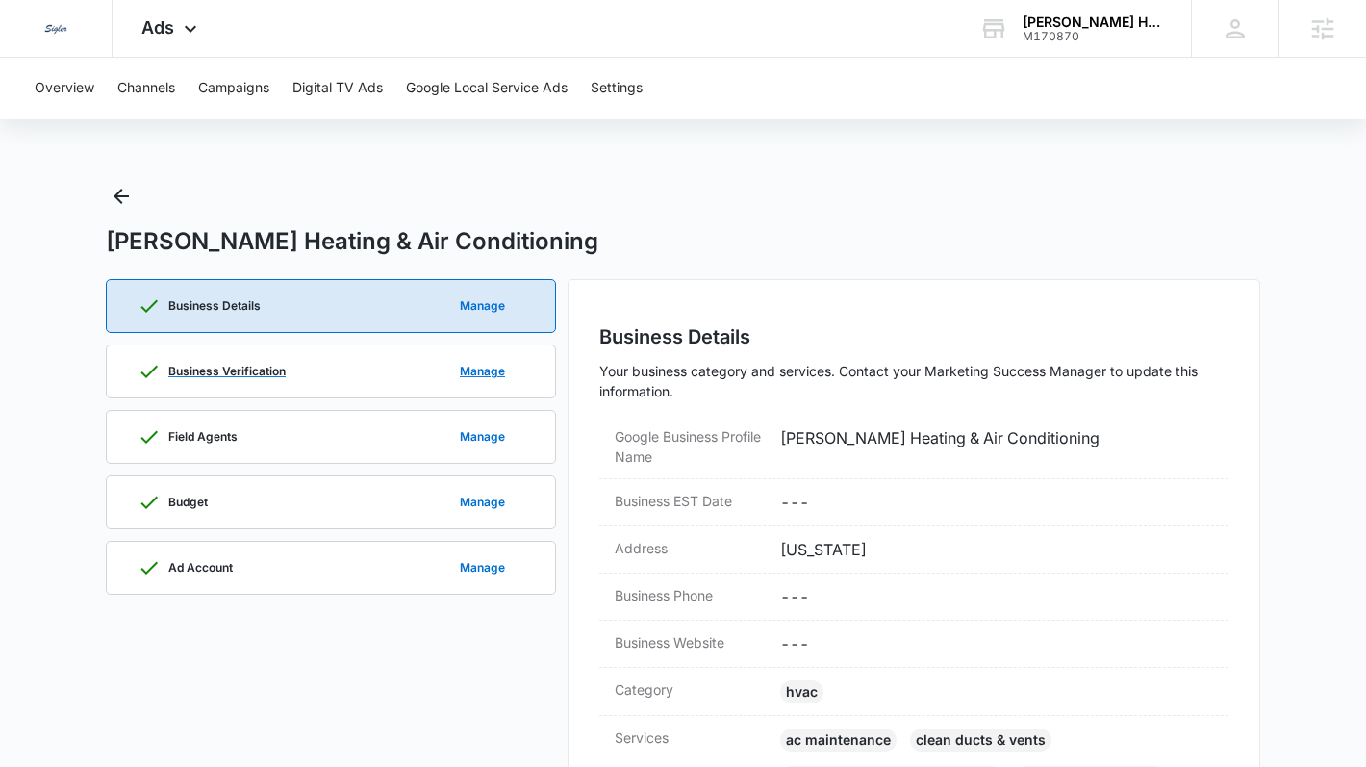
click at [357, 353] on div "Business Verification Manage" at bounding box center [331, 371] width 387 height 52
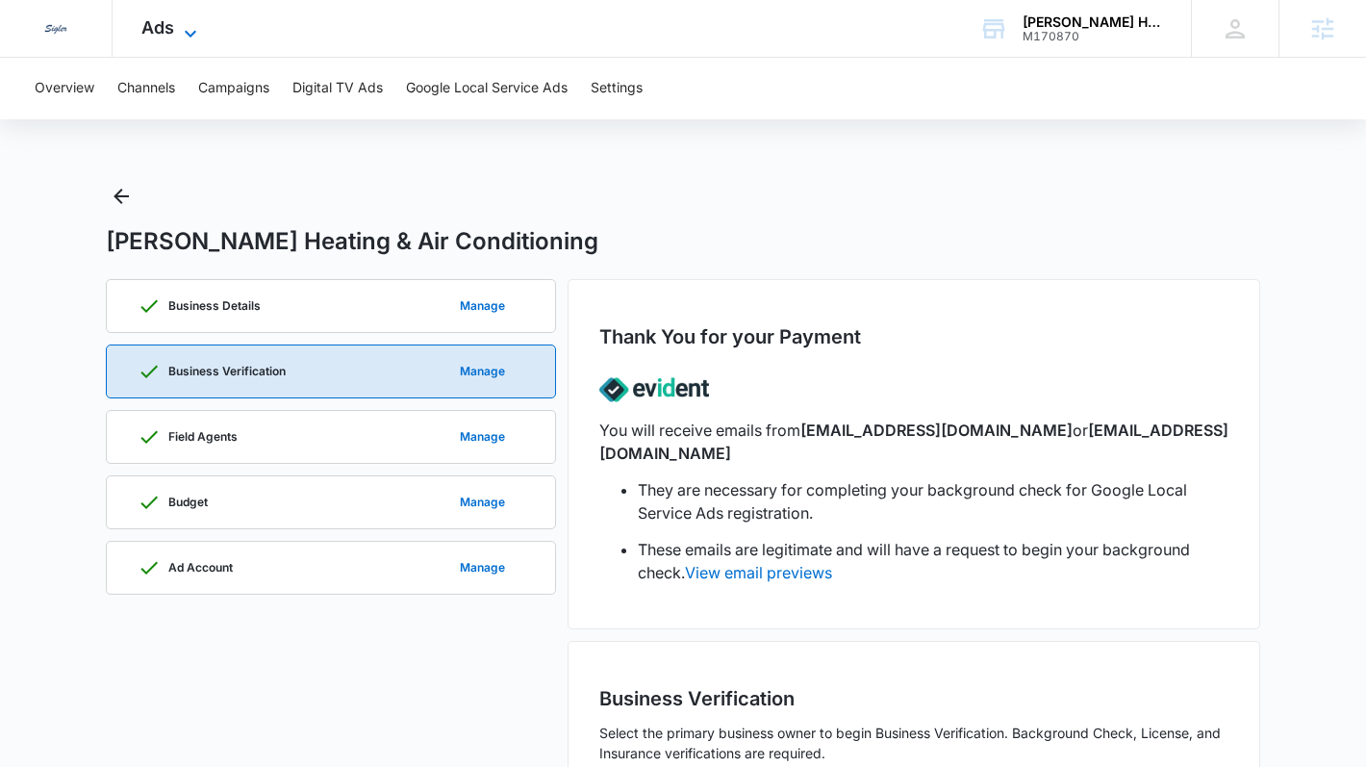
click at [166, 25] on span "Ads" at bounding box center [157, 27] width 33 height 20
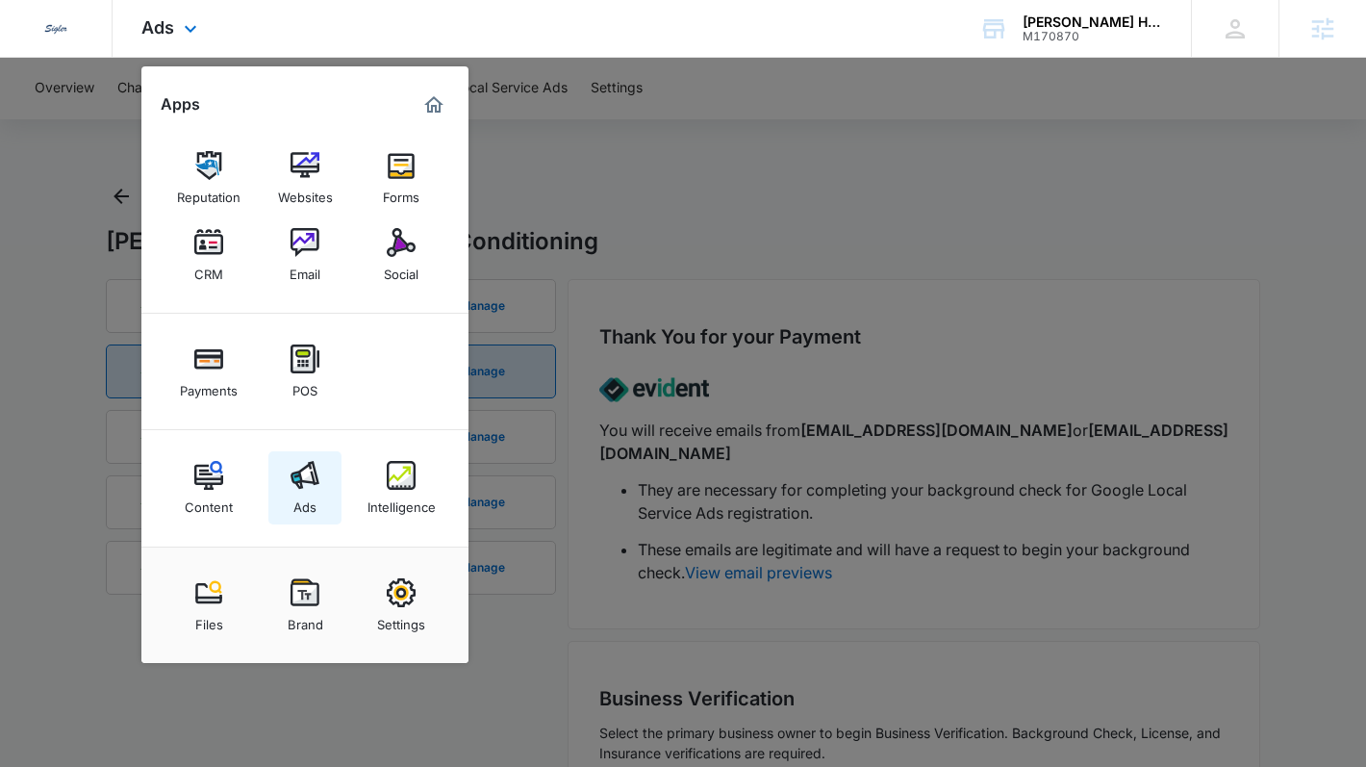
click at [310, 487] on img at bounding box center [305, 475] width 29 height 29
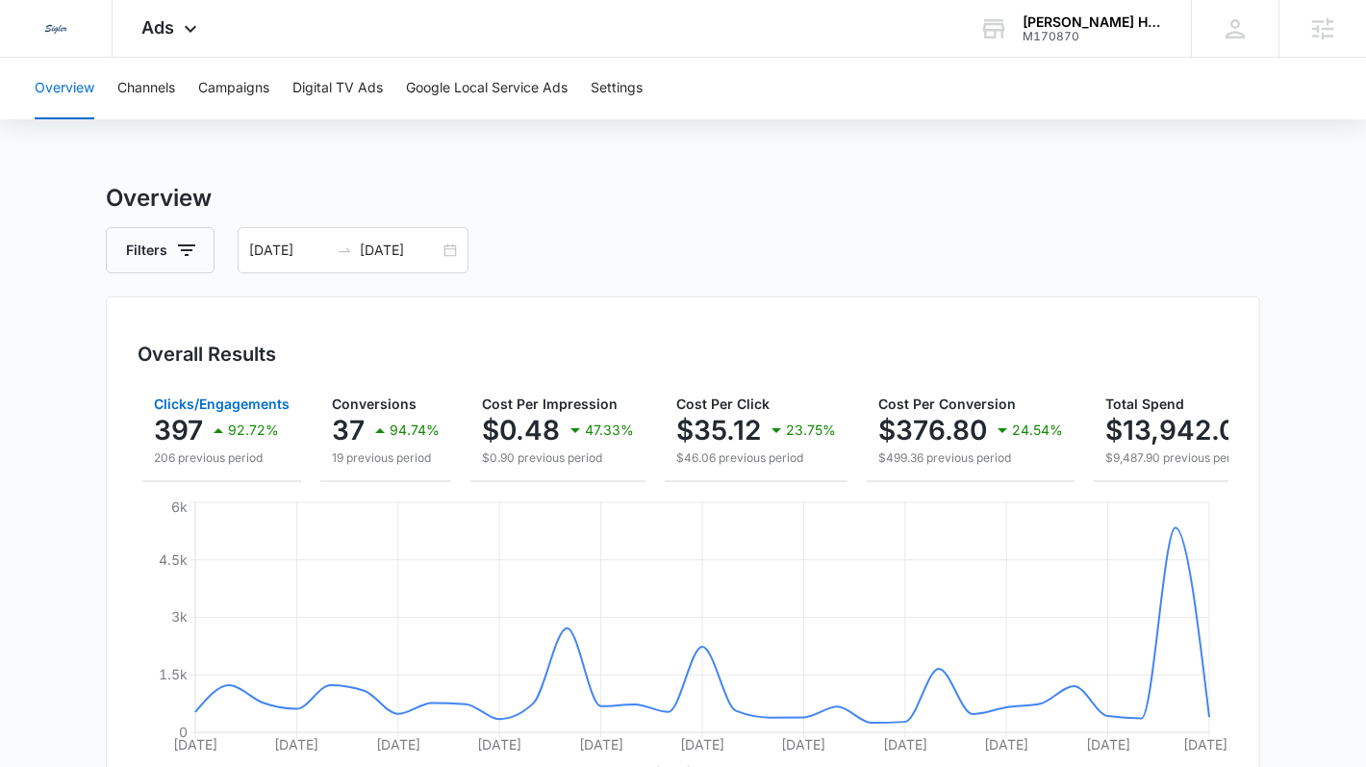
scroll to position [0, 311]
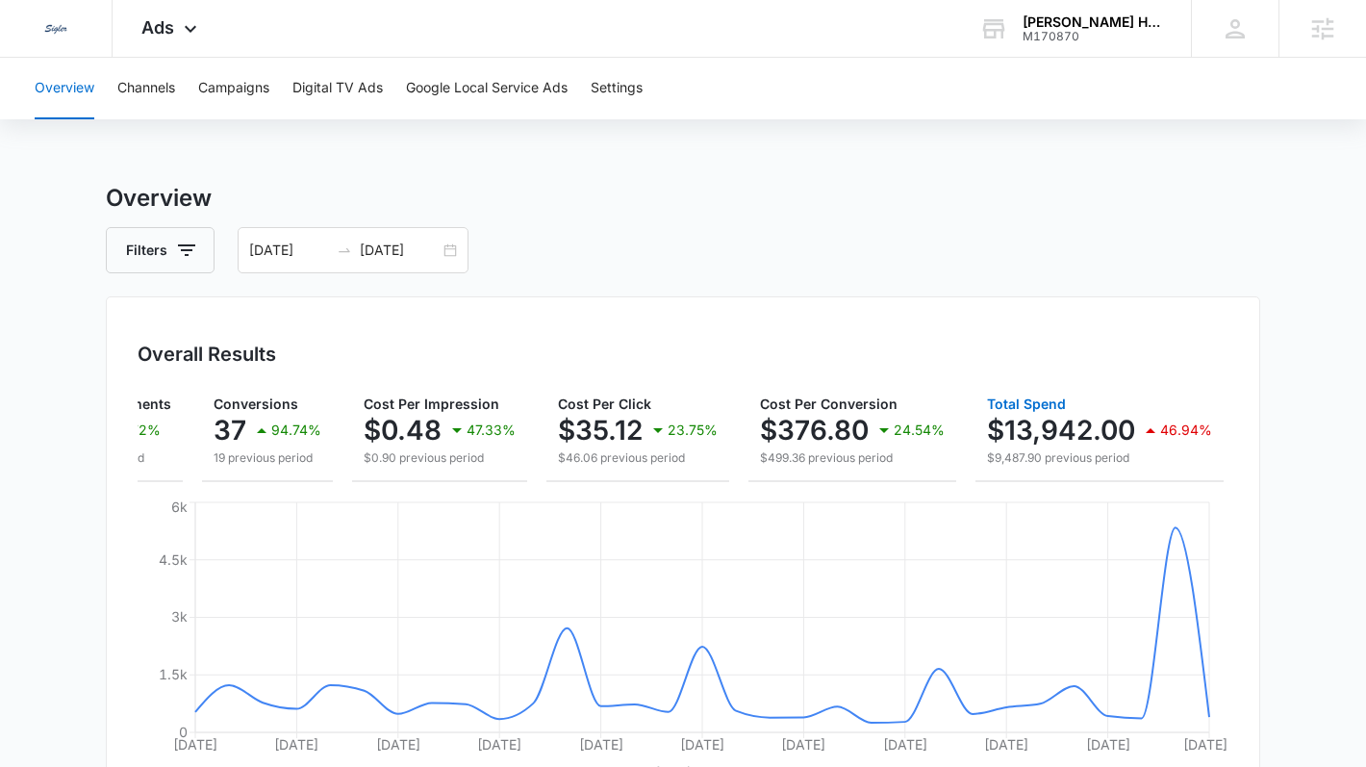
click at [1053, 418] on p "$13,942.00" at bounding box center [1061, 430] width 148 height 31
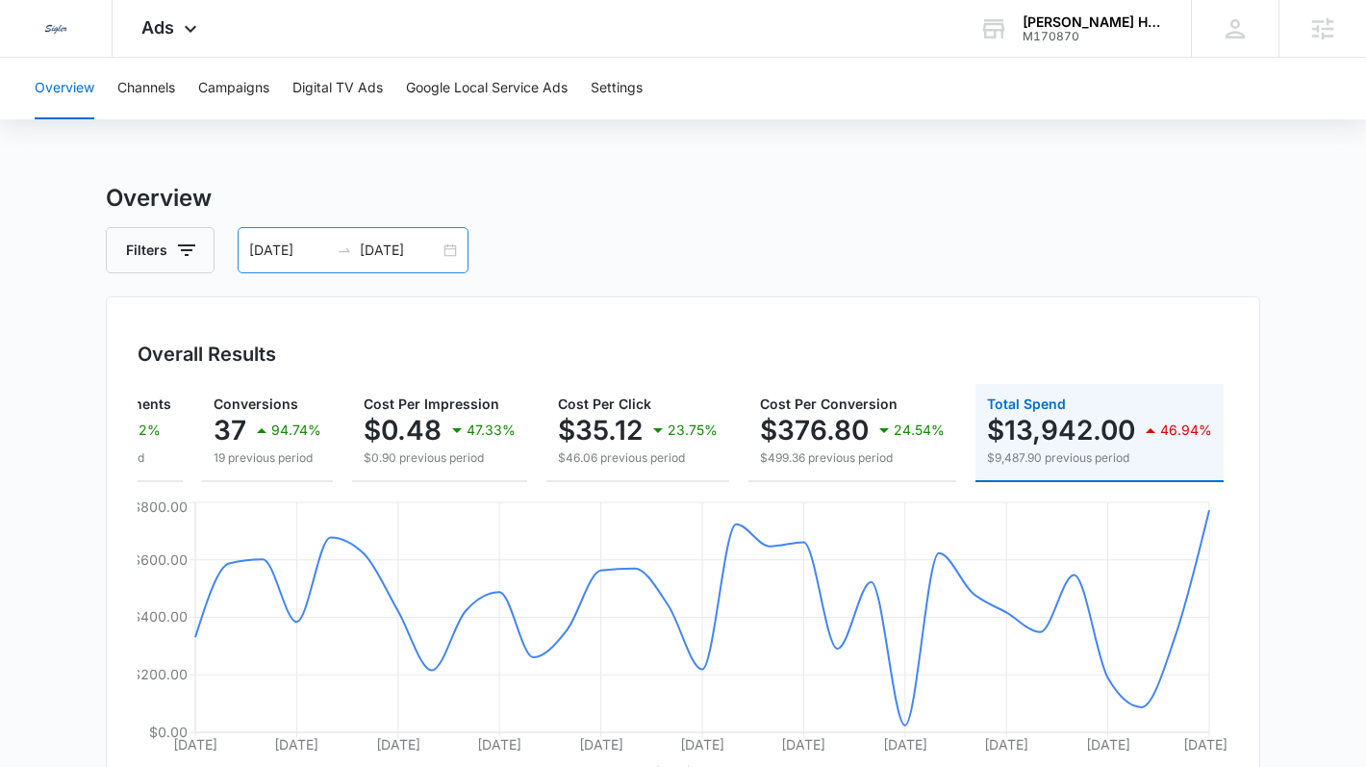
scroll to position [61, 0]
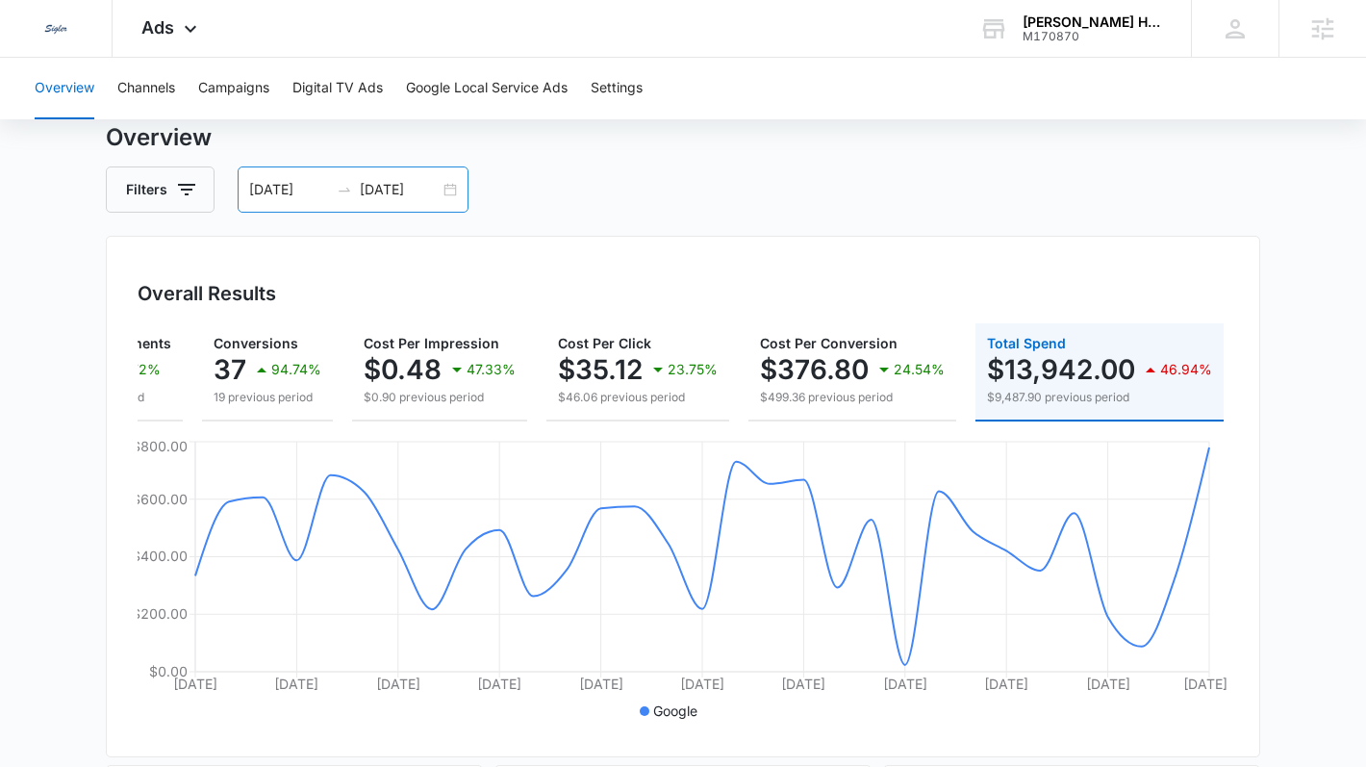
click at [447, 188] on div "08/16/2025 09/15/2025" at bounding box center [353, 189] width 231 height 46
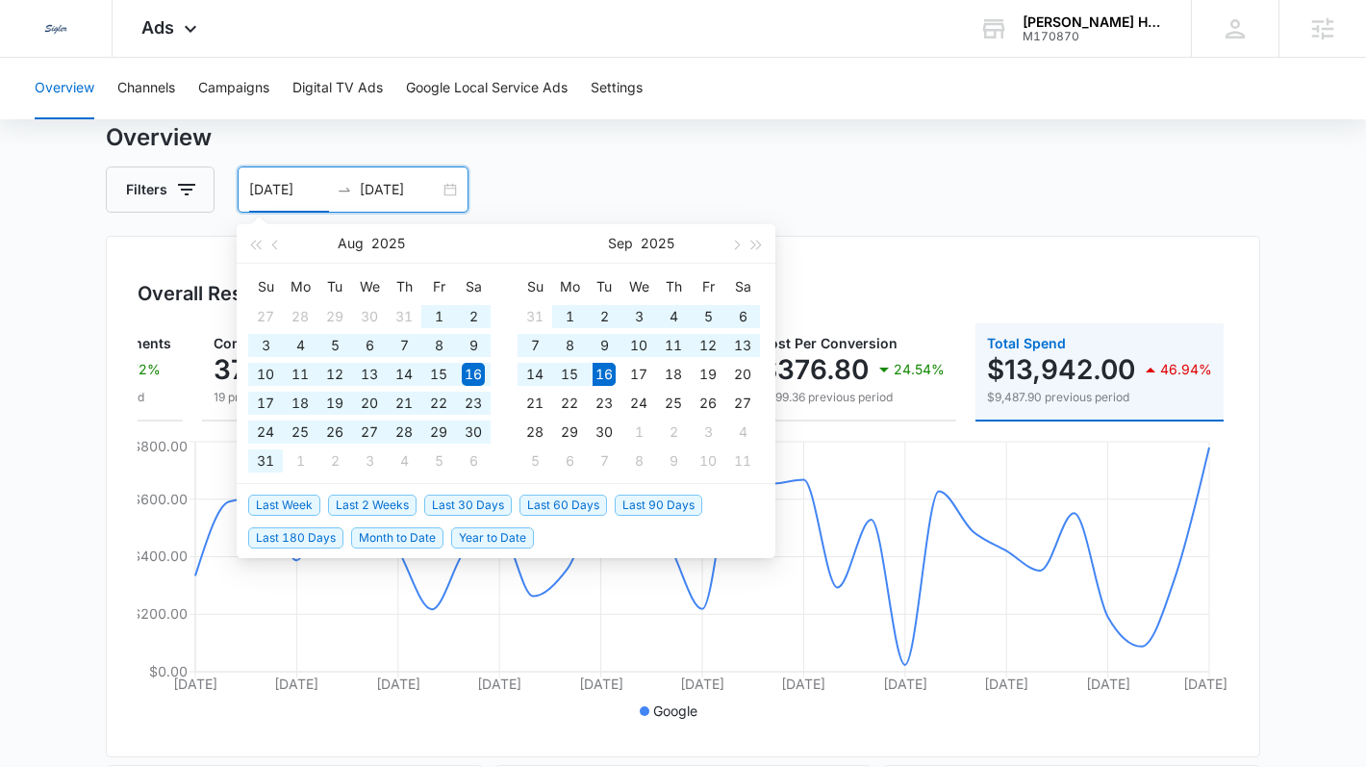
click at [322, 538] on span "Last 180 Days" at bounding box center [295, 537] width 95 height 21
type input "03/20/2025"
type input "09/16/2025"
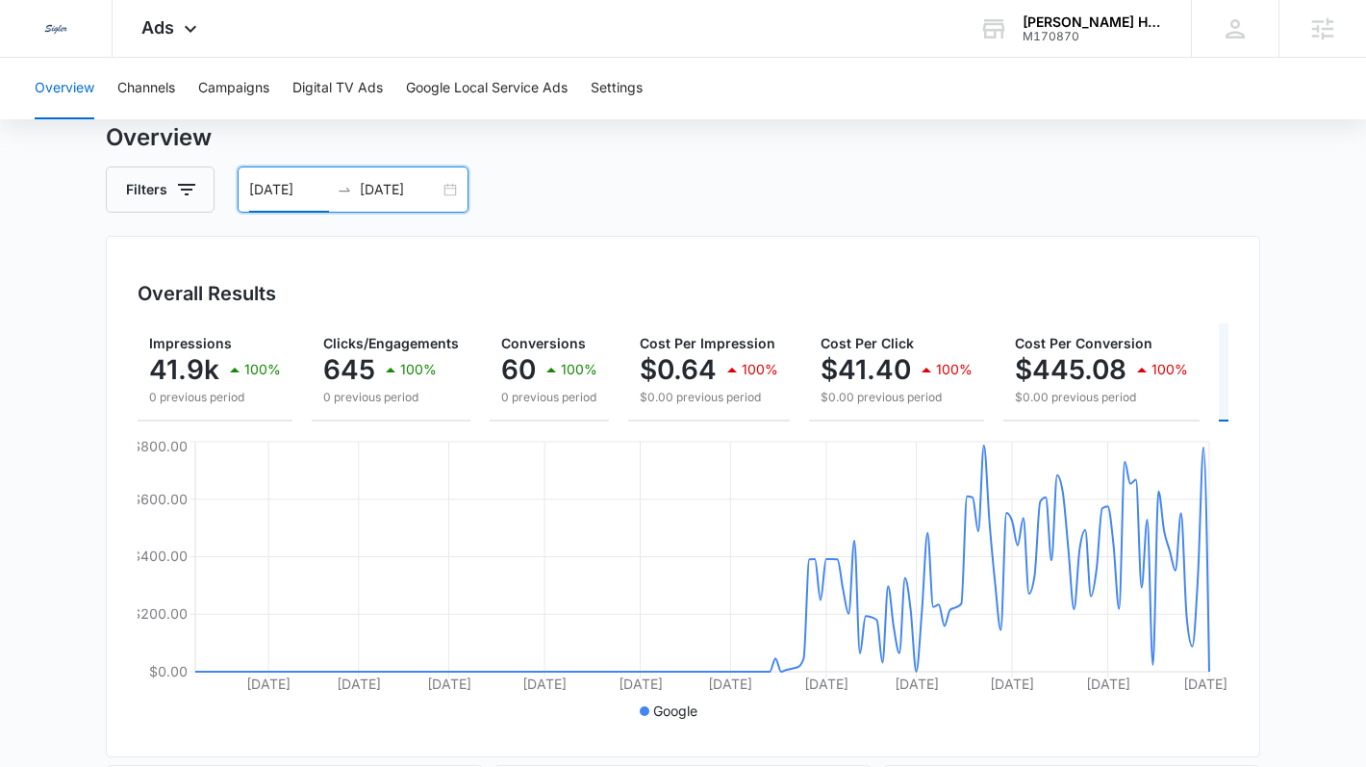
click at [445, 195] on div "03/20/2025 09/16/2025" at bounding box center [353, 189] width 231 height 46
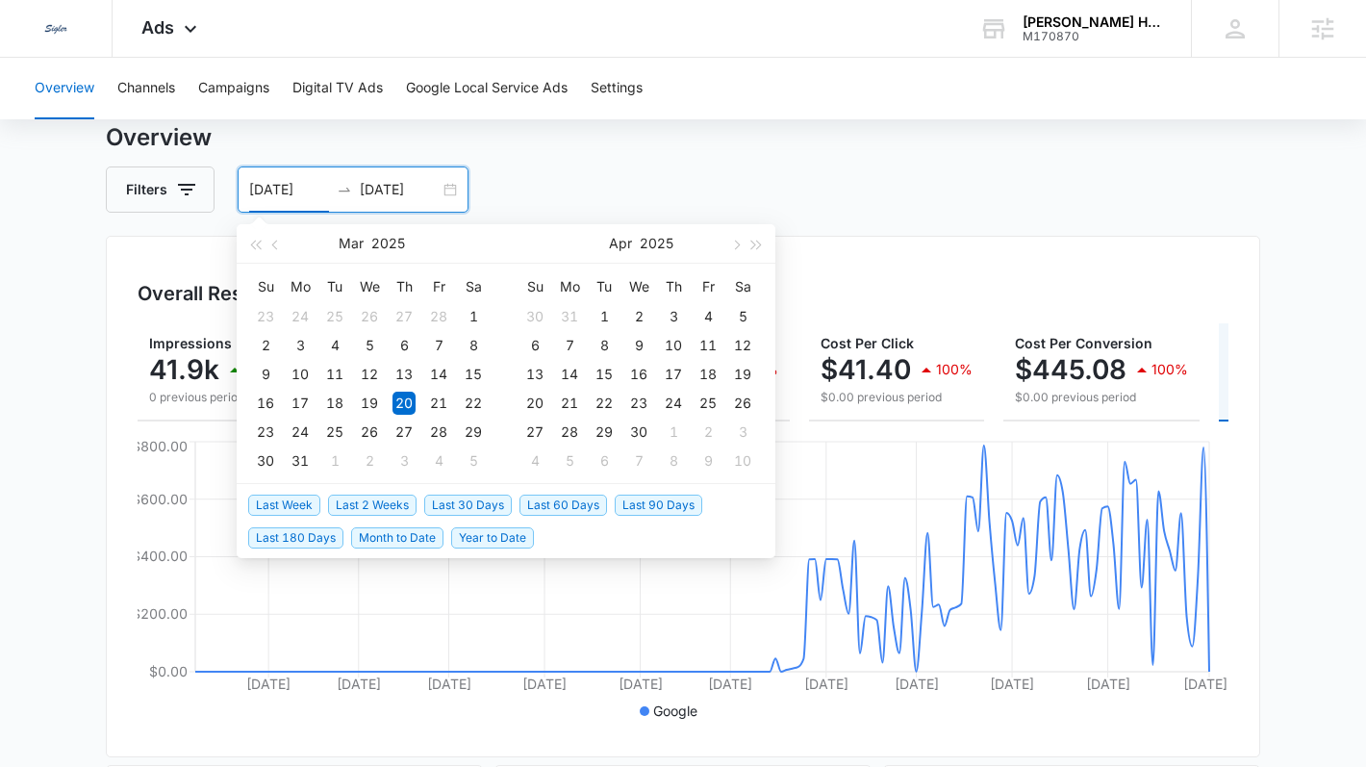
click at [298, 508] on span "Last Week" at bounding box center [284, 504] width 72 height 21
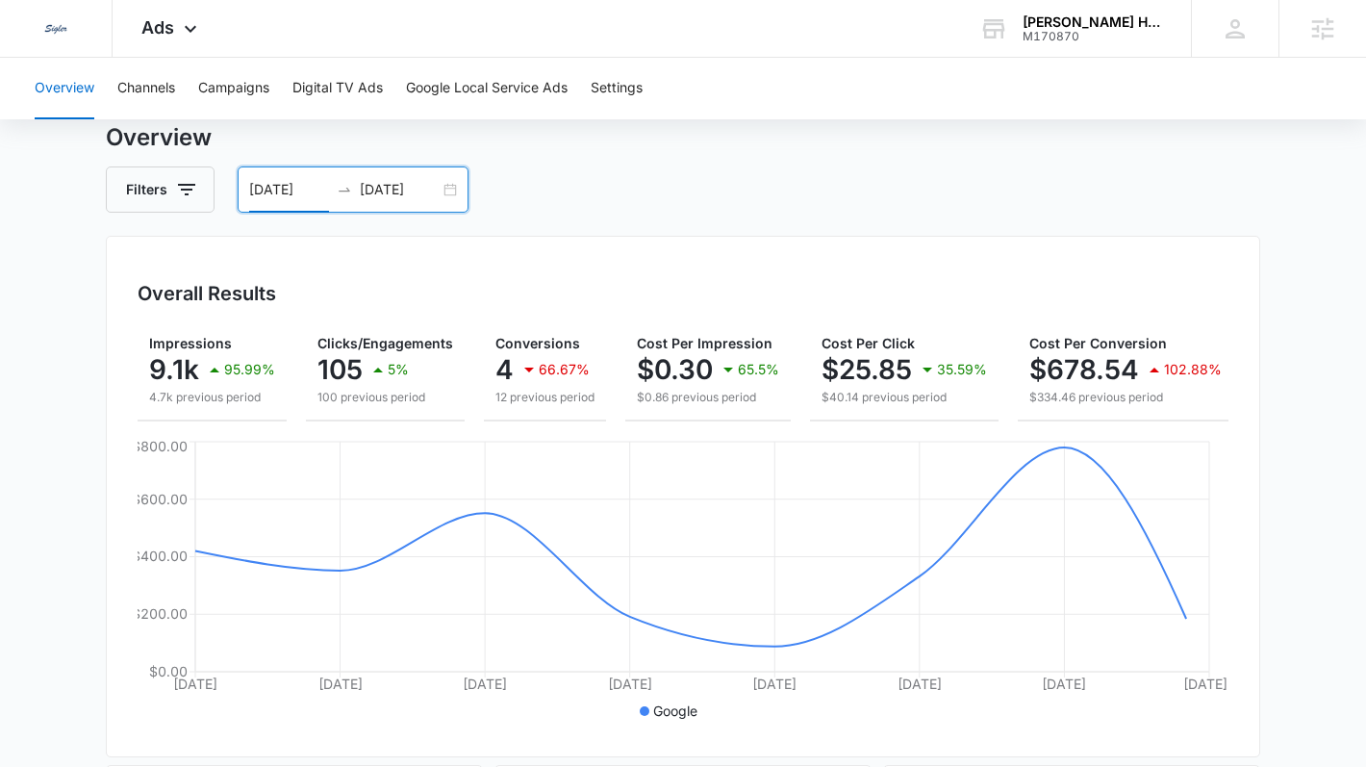
click at [452, 181] on div "09/09/2025 09/16/2025" at bounding box center [353, 189] width 231 height 46
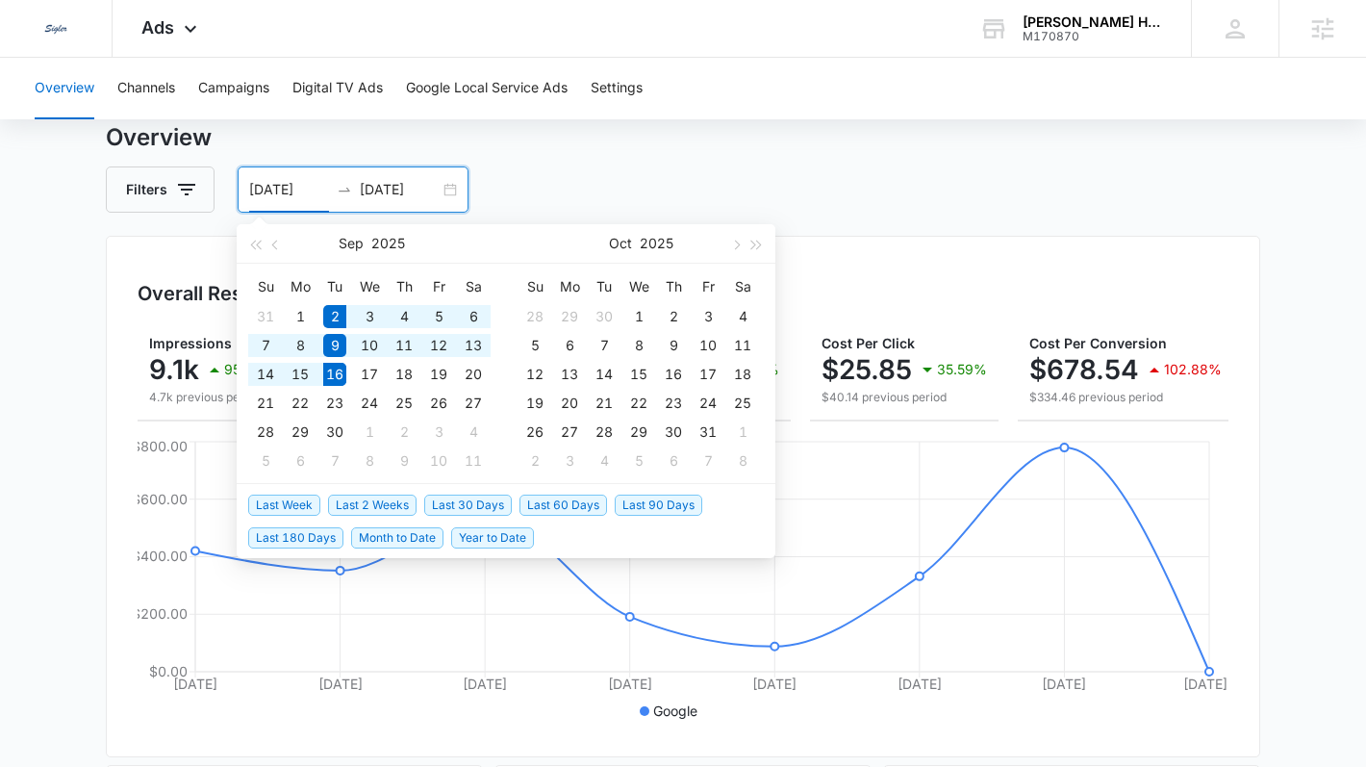
click at [397, 509] on span "Last 2 Weeks" at bounding box center [372, 504] width 89 height 21
type input "09/02/2025"
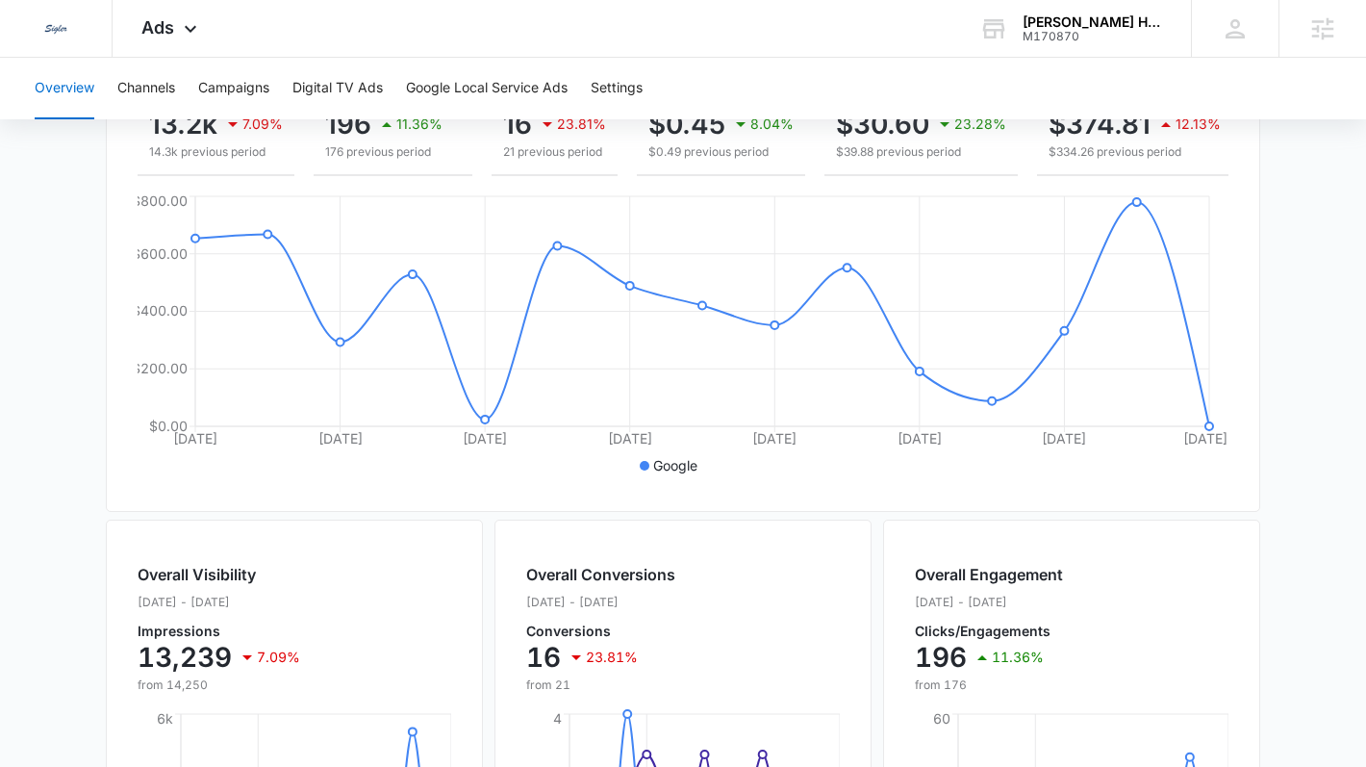
scroll to position [1, 0]
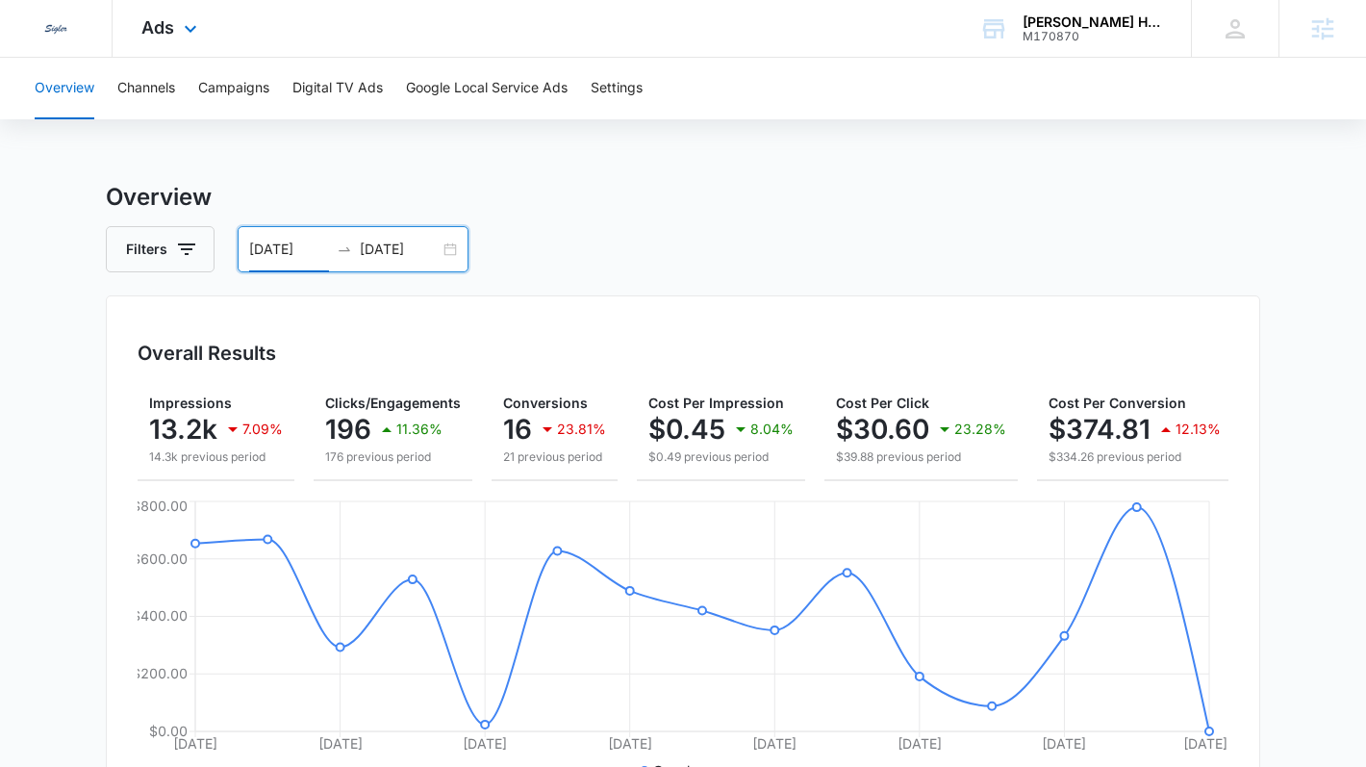
click at [203, 45] on div "Ads Apps Reputation Websites Forms CRM Email Social Payments POS Content Ads In…" at bounding box center [172, 28] width 118 height 57
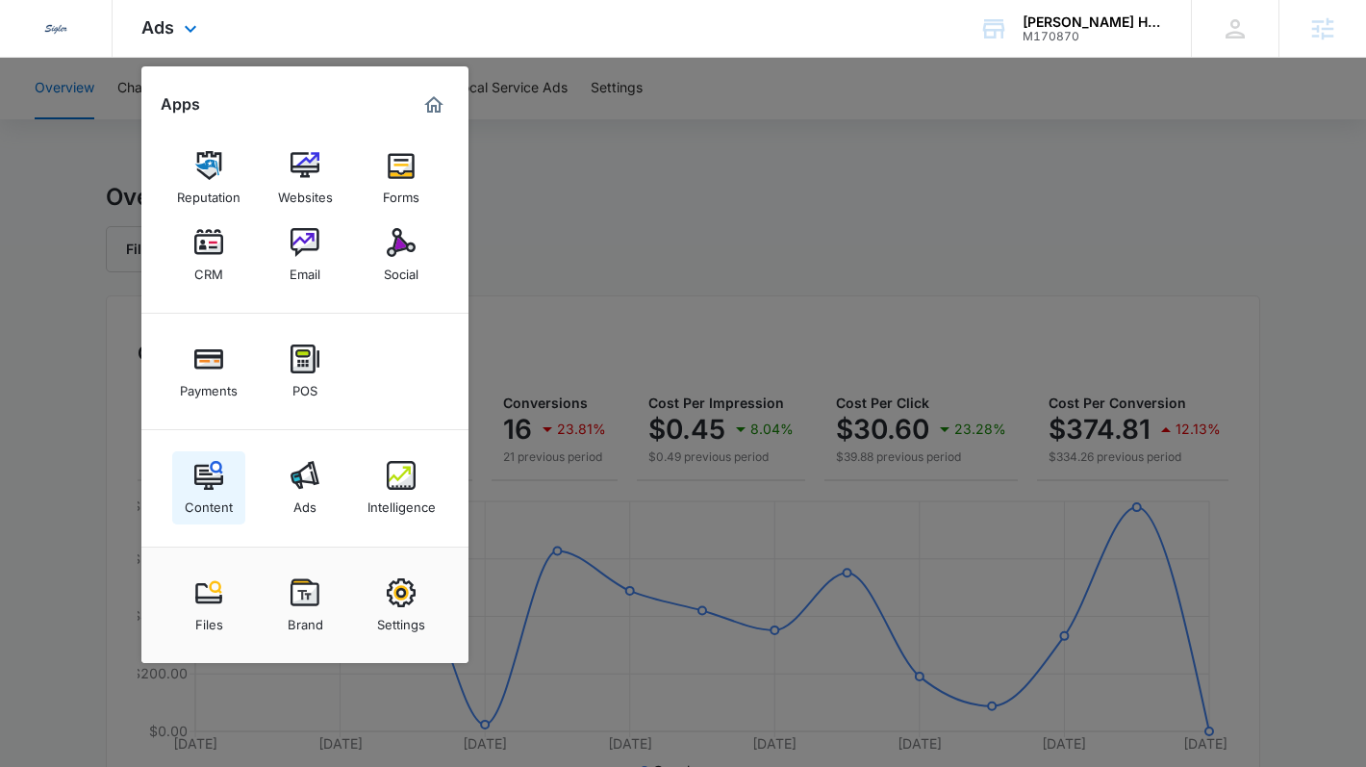
click at [212, 476] on img at bounding box center [208, 475] width 29 height 29
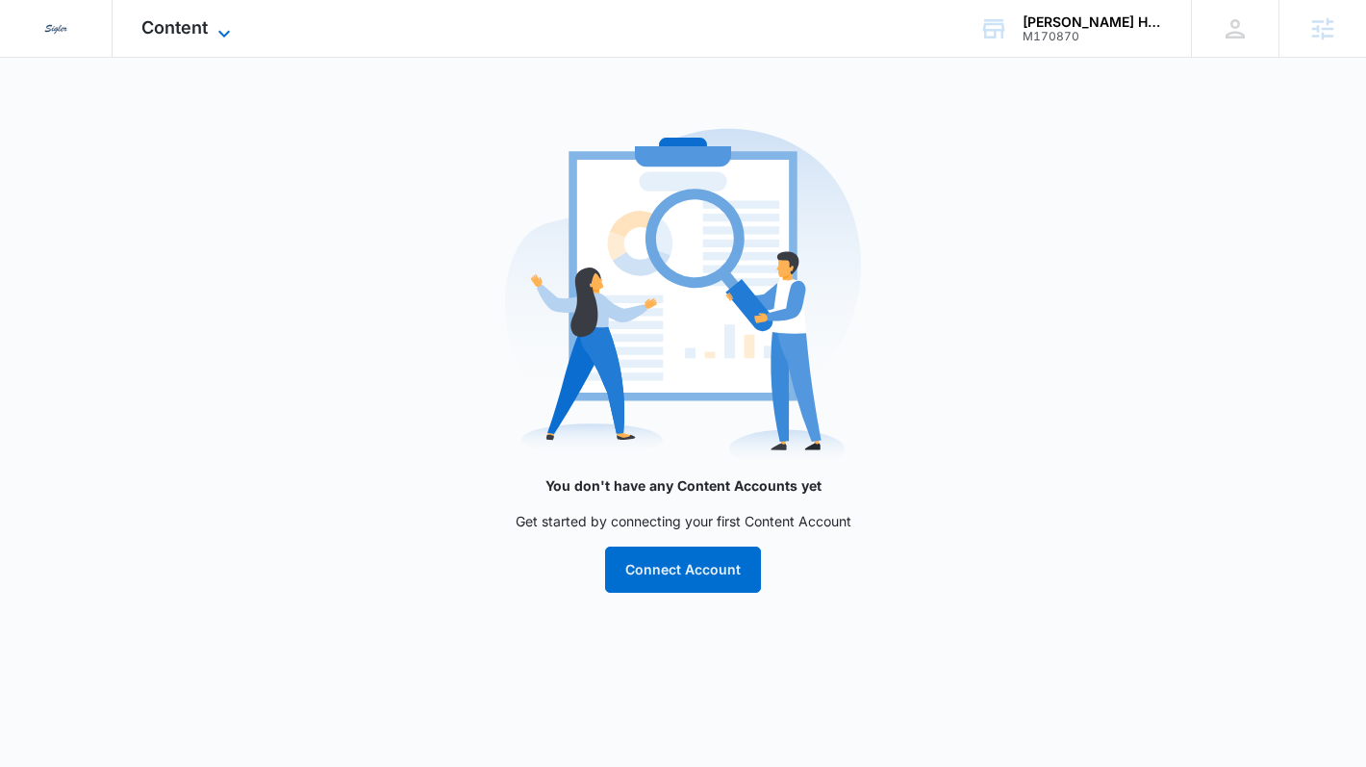
click at [190, 33] on span "Content" at bounding box center [174, 27] width 66 height 20
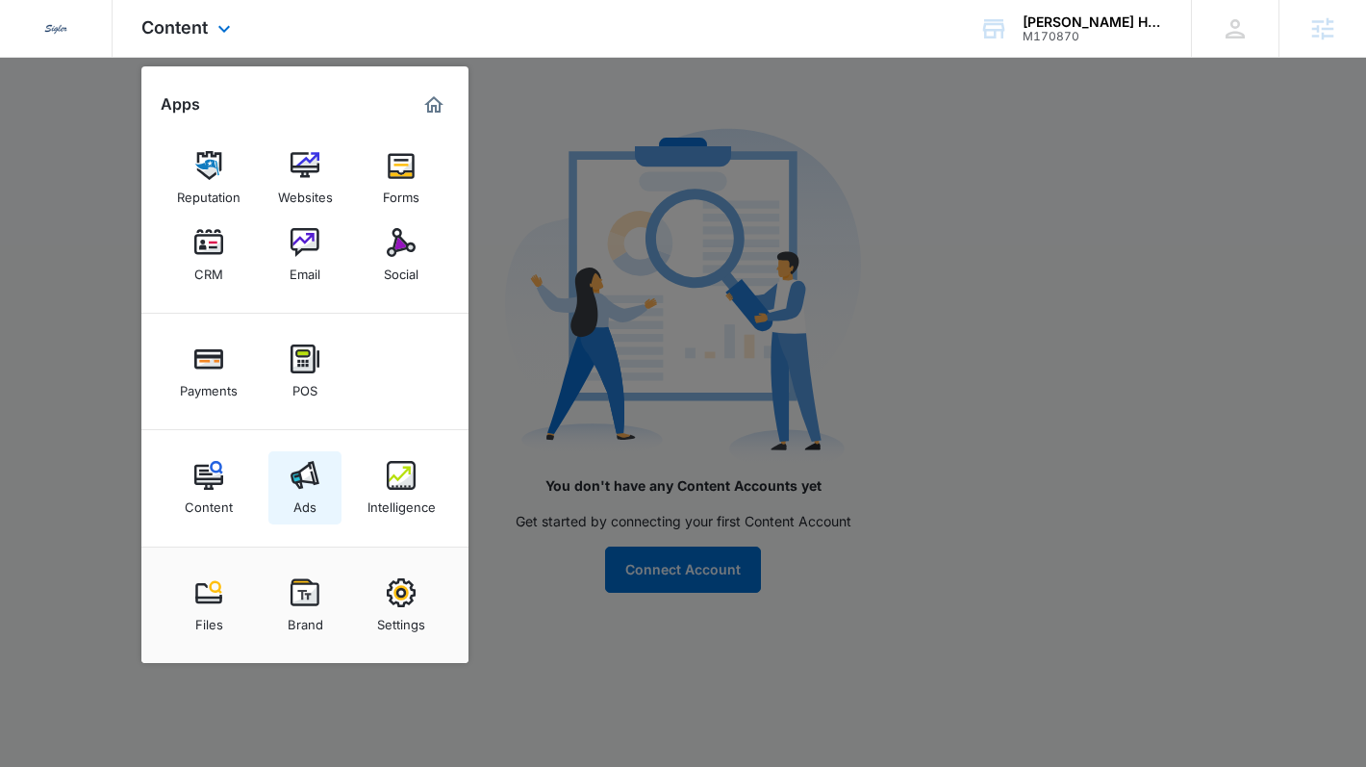
click at [324, 489] on link "Ads" at bounding box center [304, 487] width 73 height 73
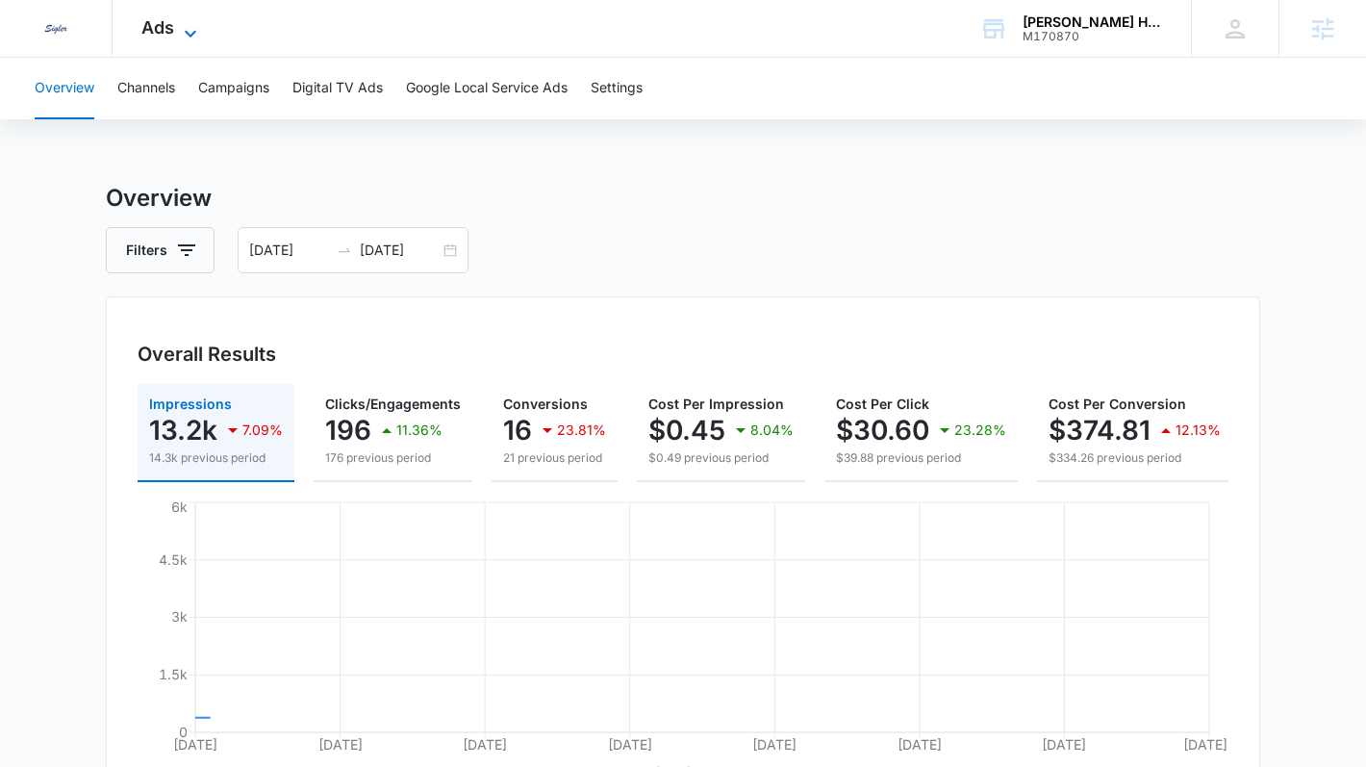
click at [179, 28] on icon at bounding box center [190, 33] width 23 height 23
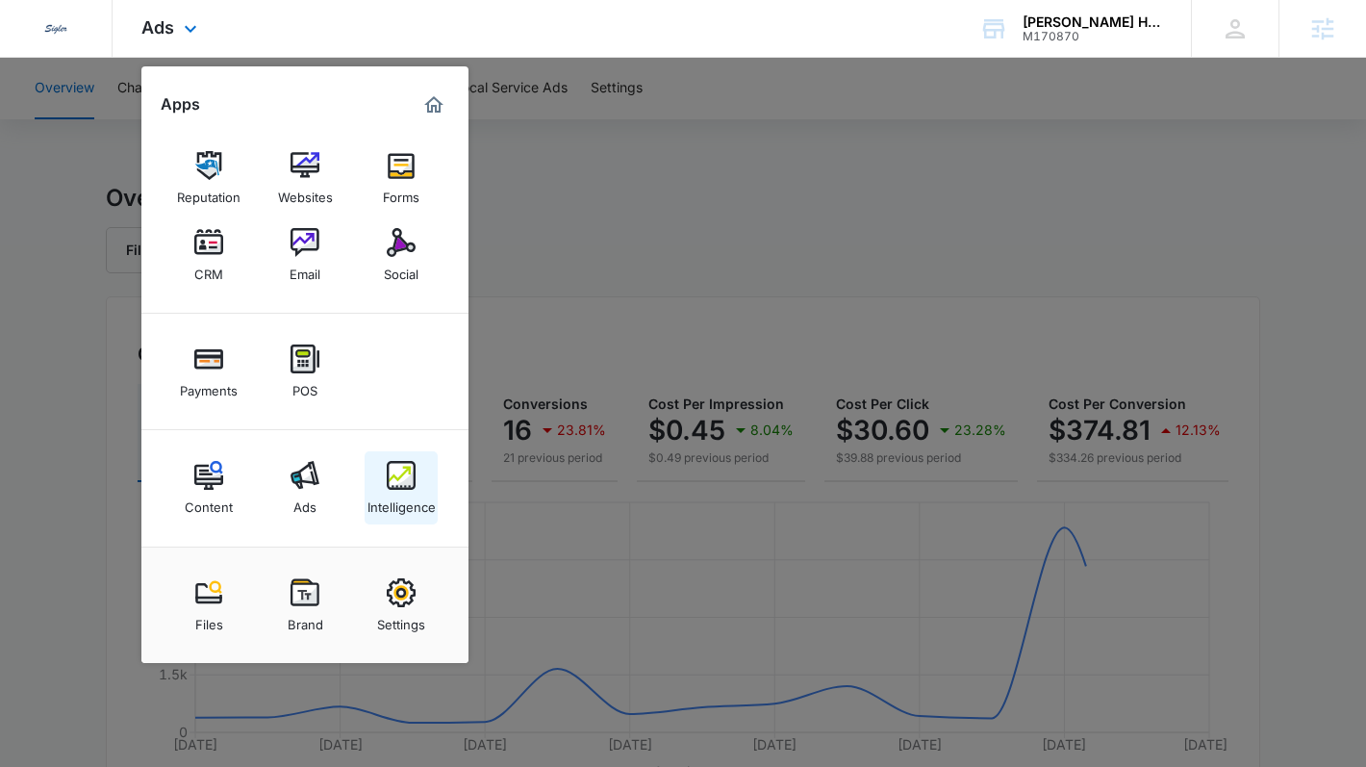
click at [383, 469] on link "Intelligence" at bounding box center [401, 487] width 73 height 73
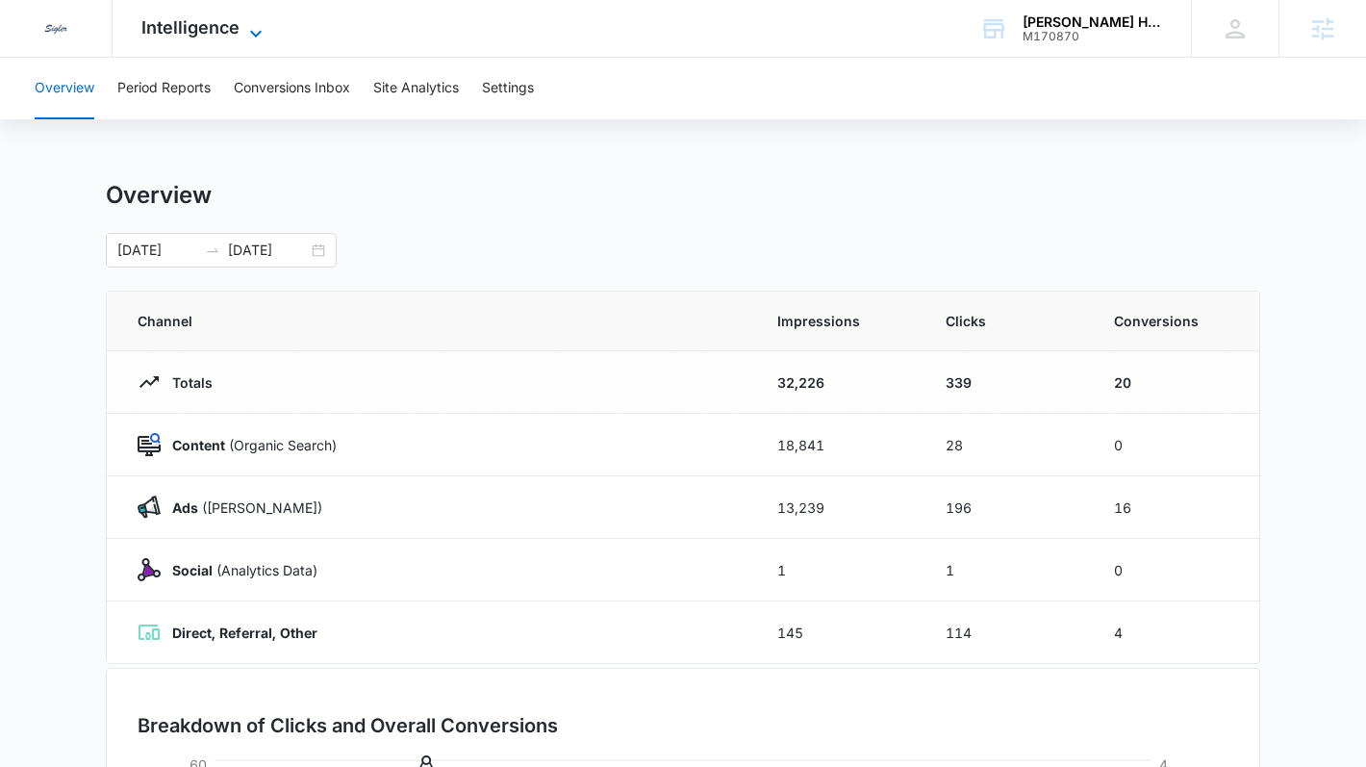
click at [176, 30] on span "Intelligence" at bounding box center [190, 27] width 98 height 20
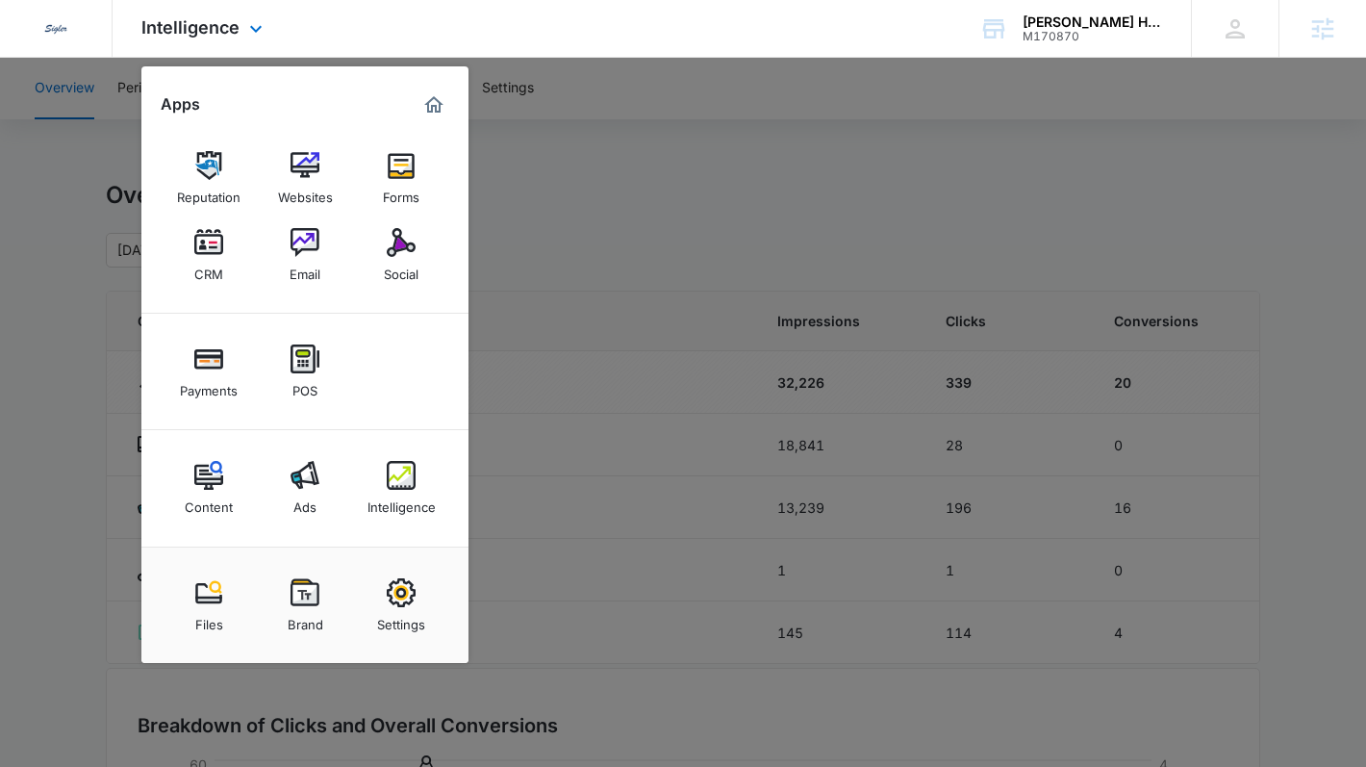
click at [202, 444] on div "Content Ads Intelligence" at bounding box center [304, 488] width 327 height 116
click at [204, 497] on div "Content" at bounding box center [209, 502] width 48 height 25
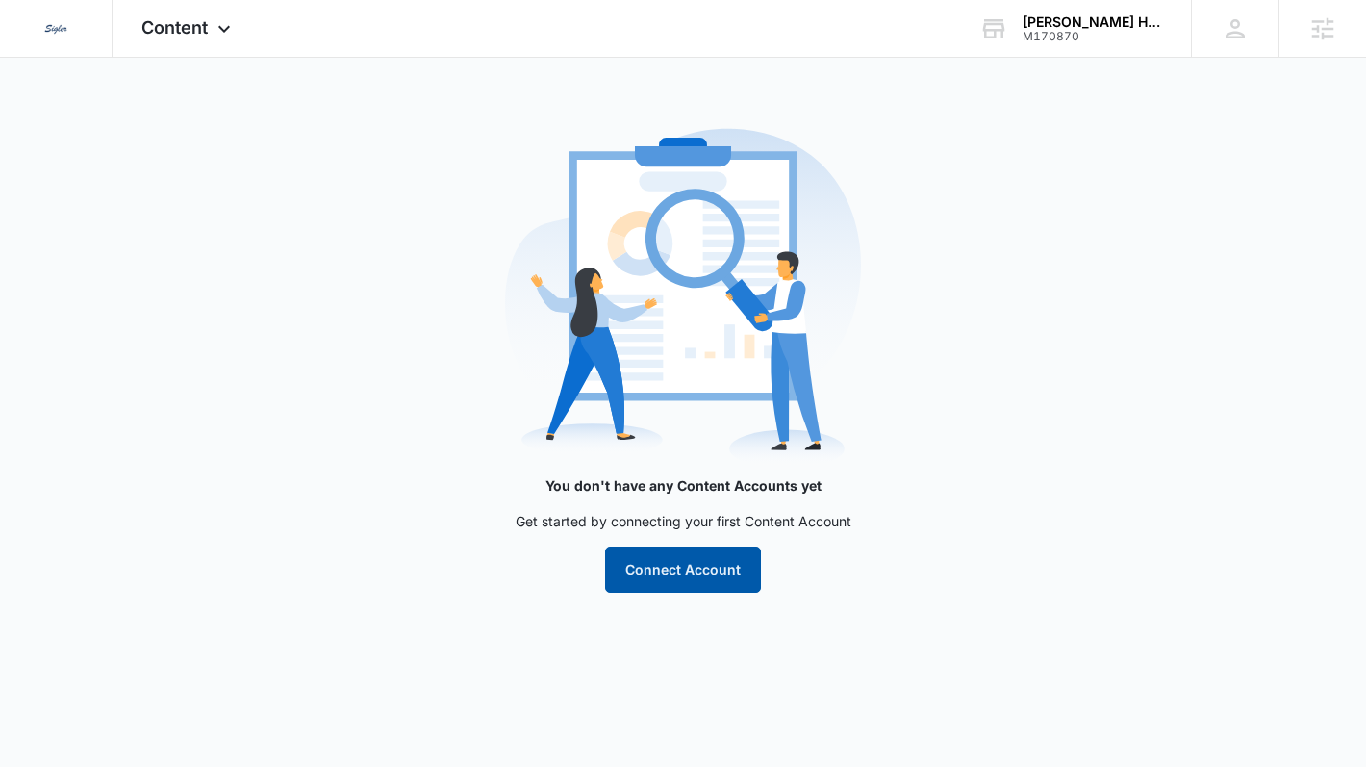
click at [697, 569] on button "Connect Account" at bounding box center [683, 569] width 156 height 46
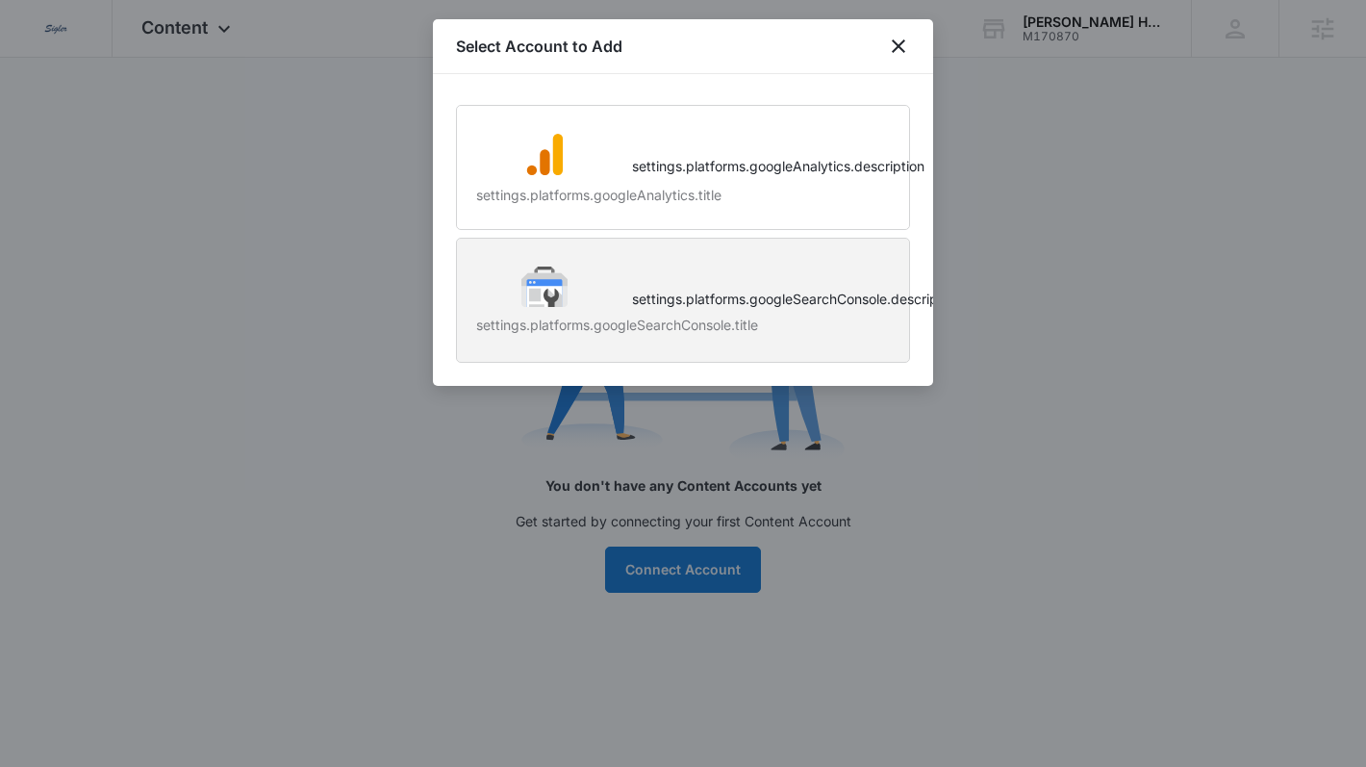
click at [657, 301] on p "settings.platforms.googleSearchConsole.description" at bounding box center [761, 299] width 258 height 19
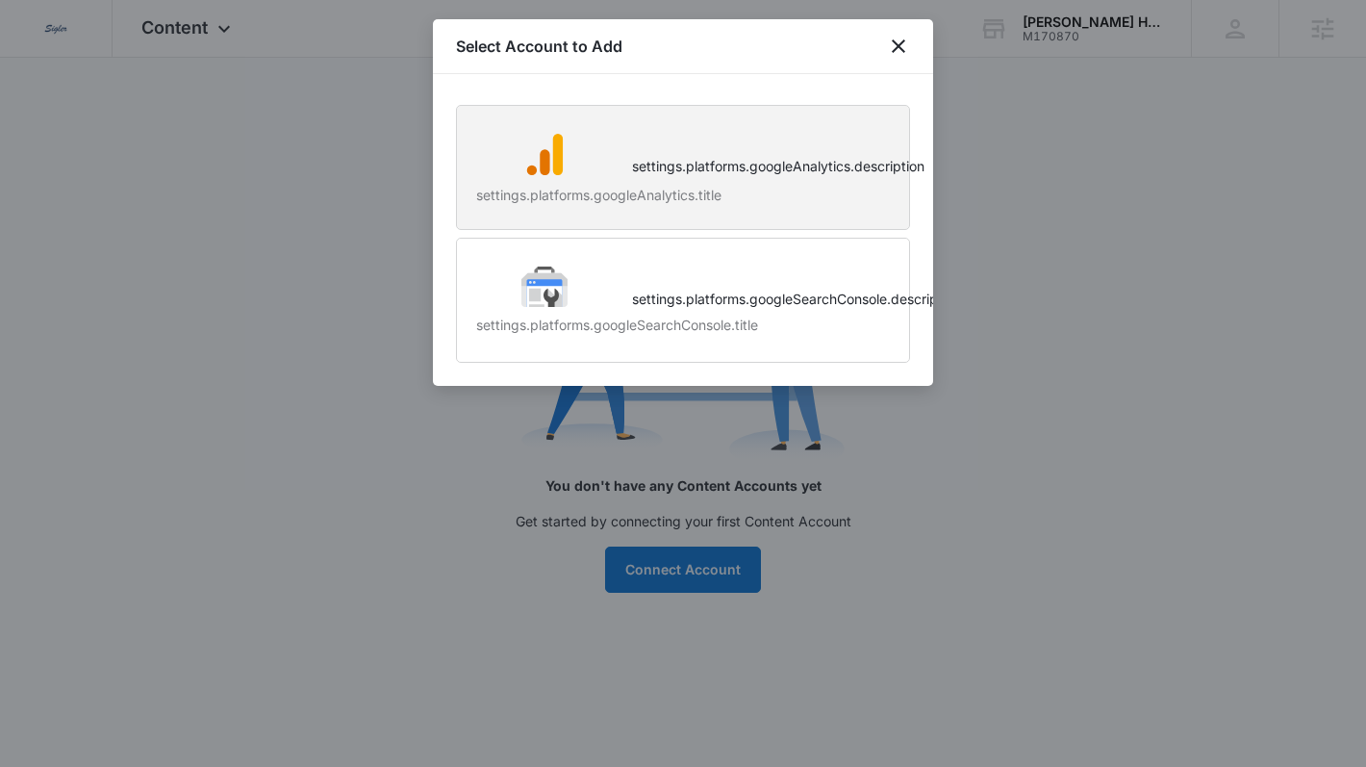
click at [600, 151] on div "settings.platforms.googleAnalytics.title" at bounding box center [544, 173] width 137 height 85
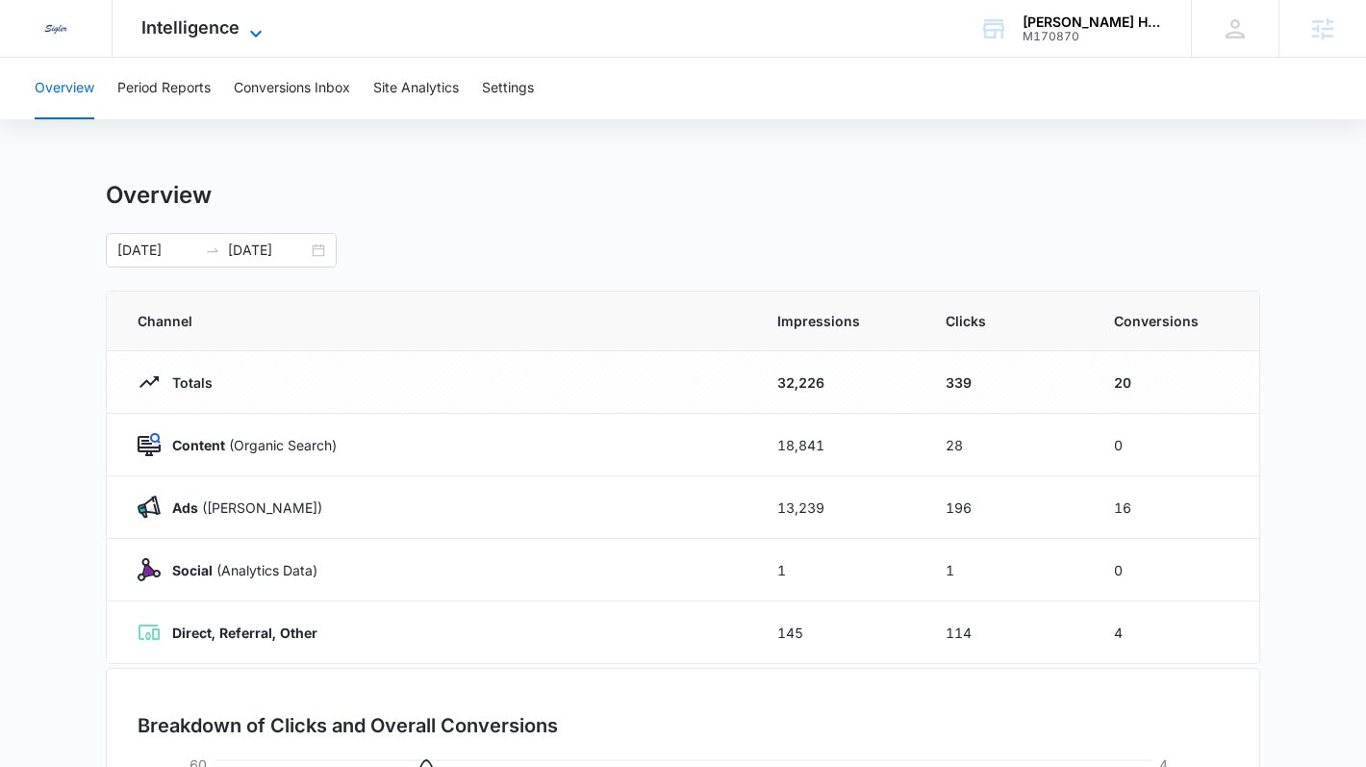
click at [223, 25] on span "Intelligence" at bounding box center [190, 27] width 98 height 20
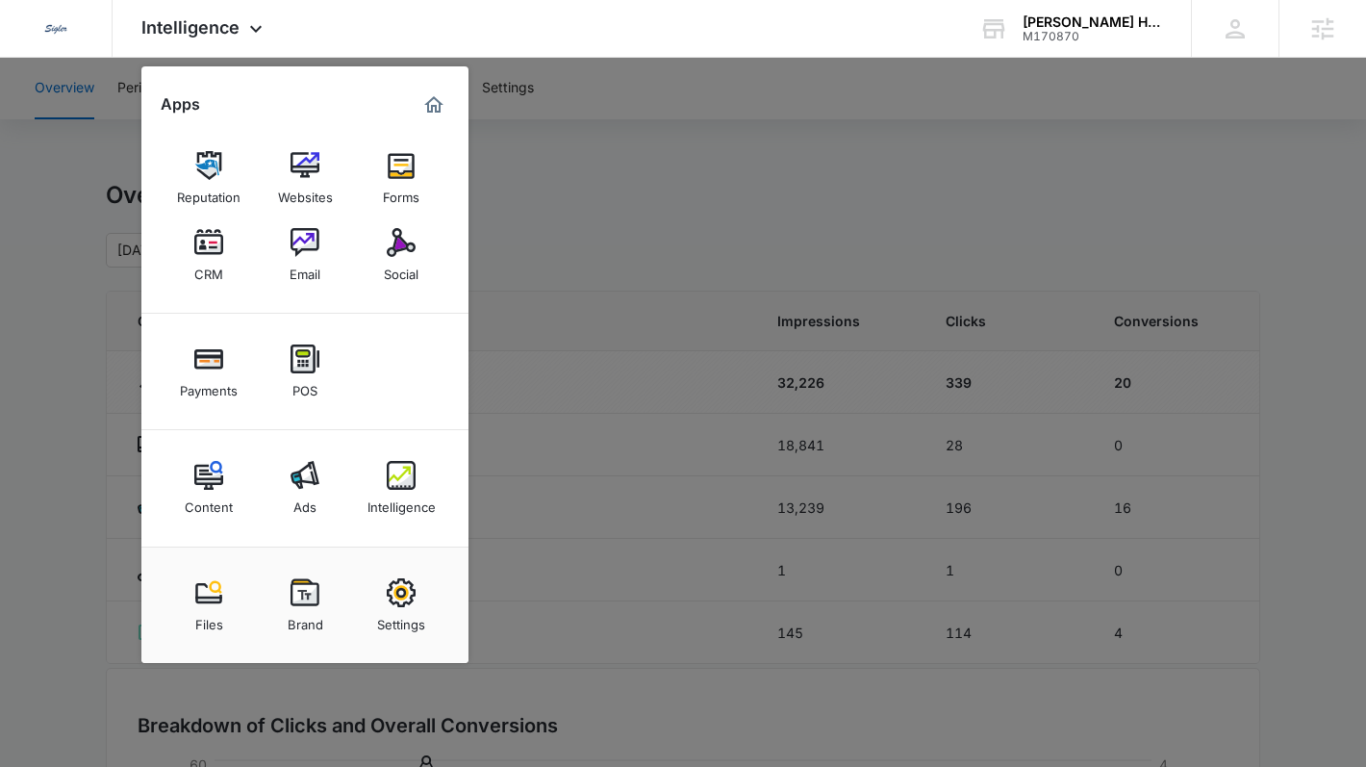
click at [599, 161] on div at bounding box center [683, 383] width 1366 height 767
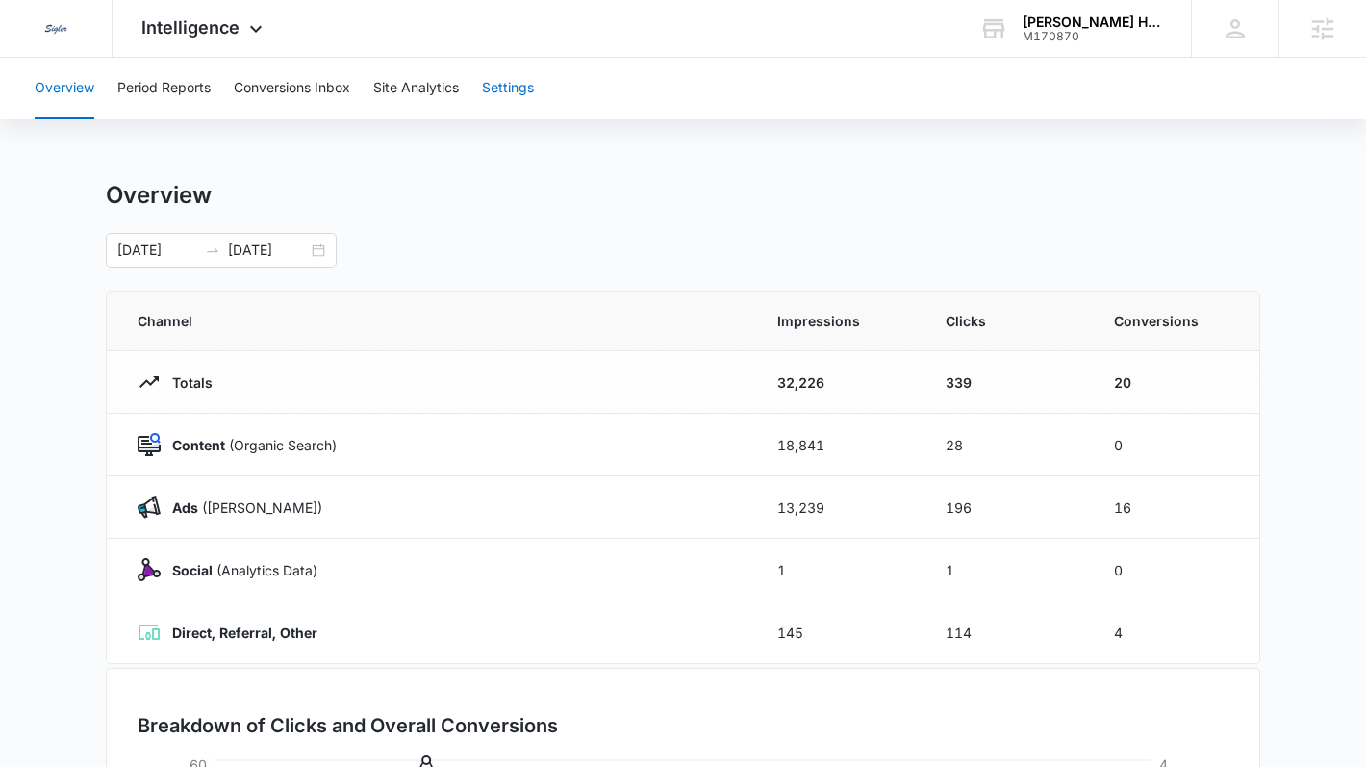
click at [522, 90] on button "Settings" at bounding box center [508, 89] width 52 height 62
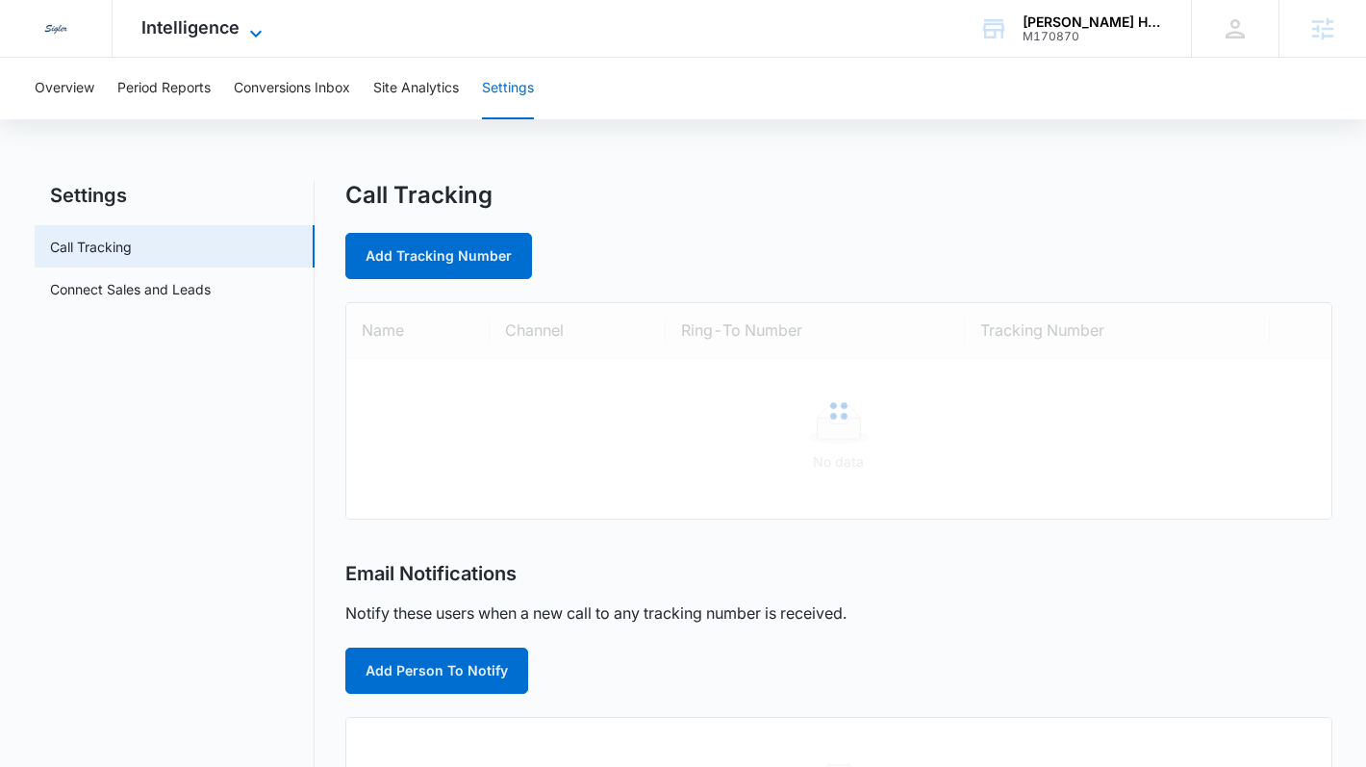
click at [199, 25] on span "Intelligence" at bounding box center [190, 27] width 98 height 20
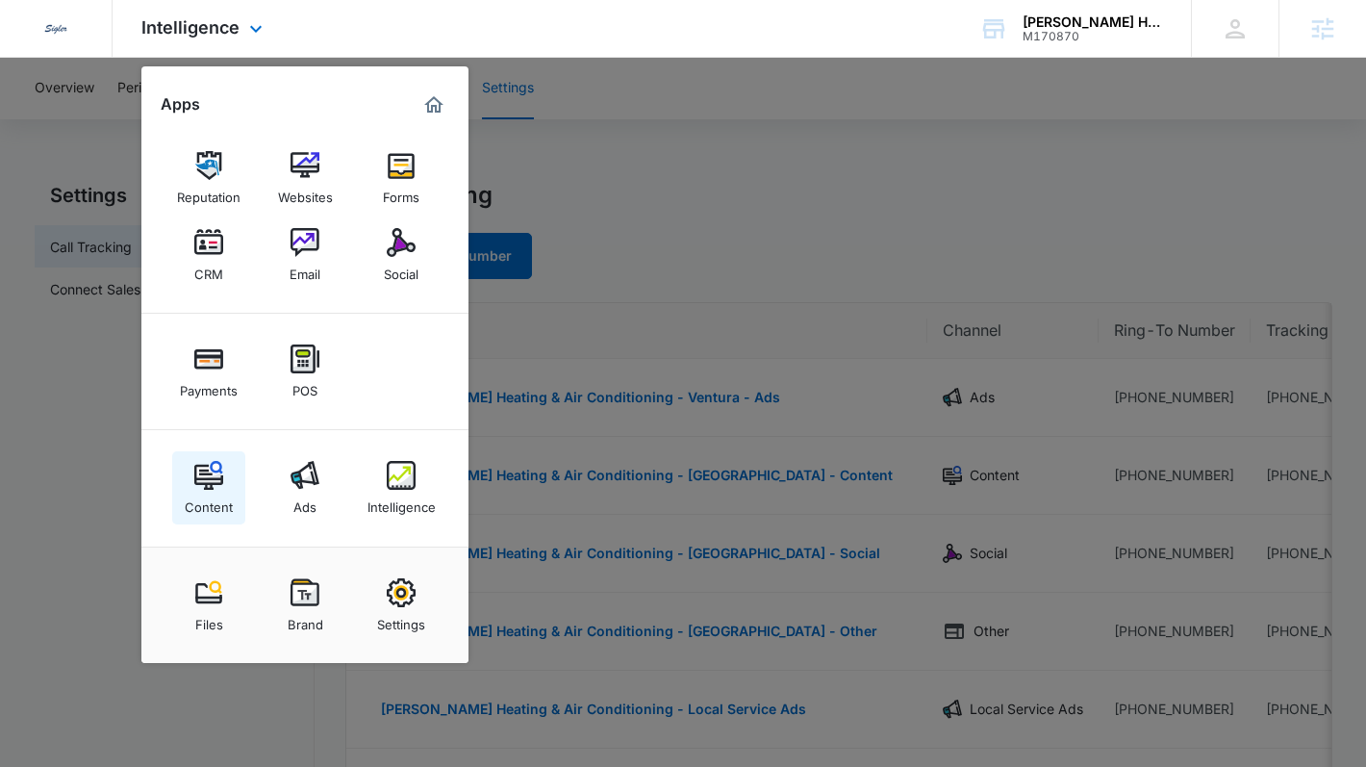
click at [223, 481] on link "Content" at bounding box center [208, 487] width 73 height 73
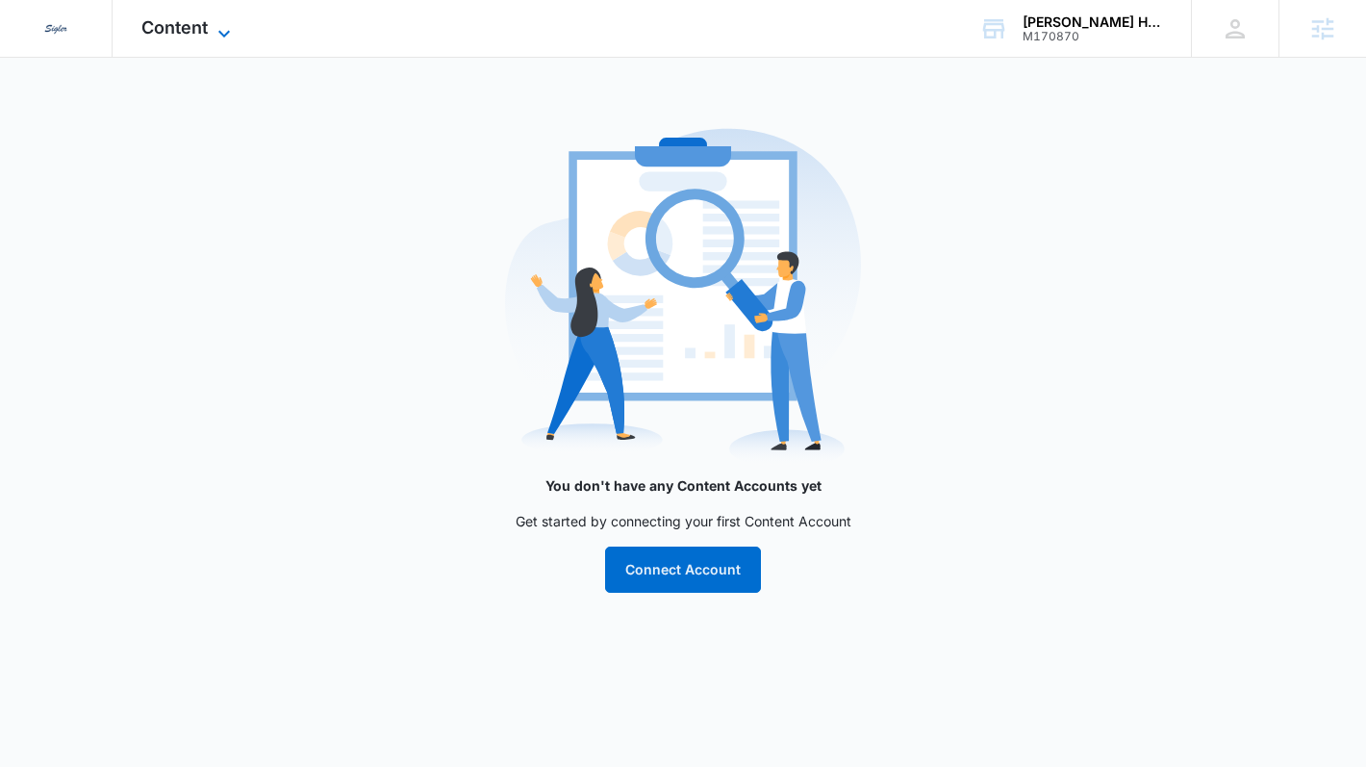
click at [195, 17] on span "Content" at bounding box center [174, 27] width 66 height 20
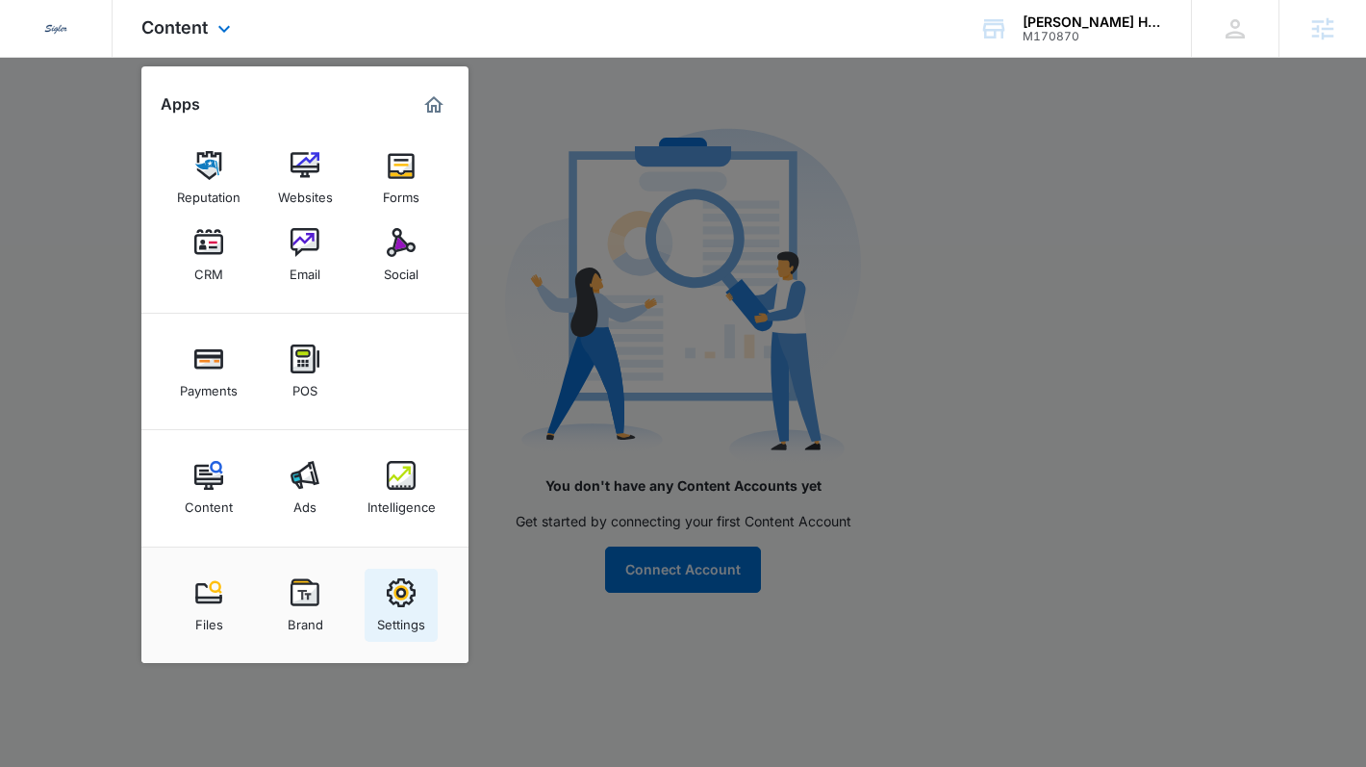
click at [365, 588] on link "Settings" at bounding box center [401, 605] width 73 height 73
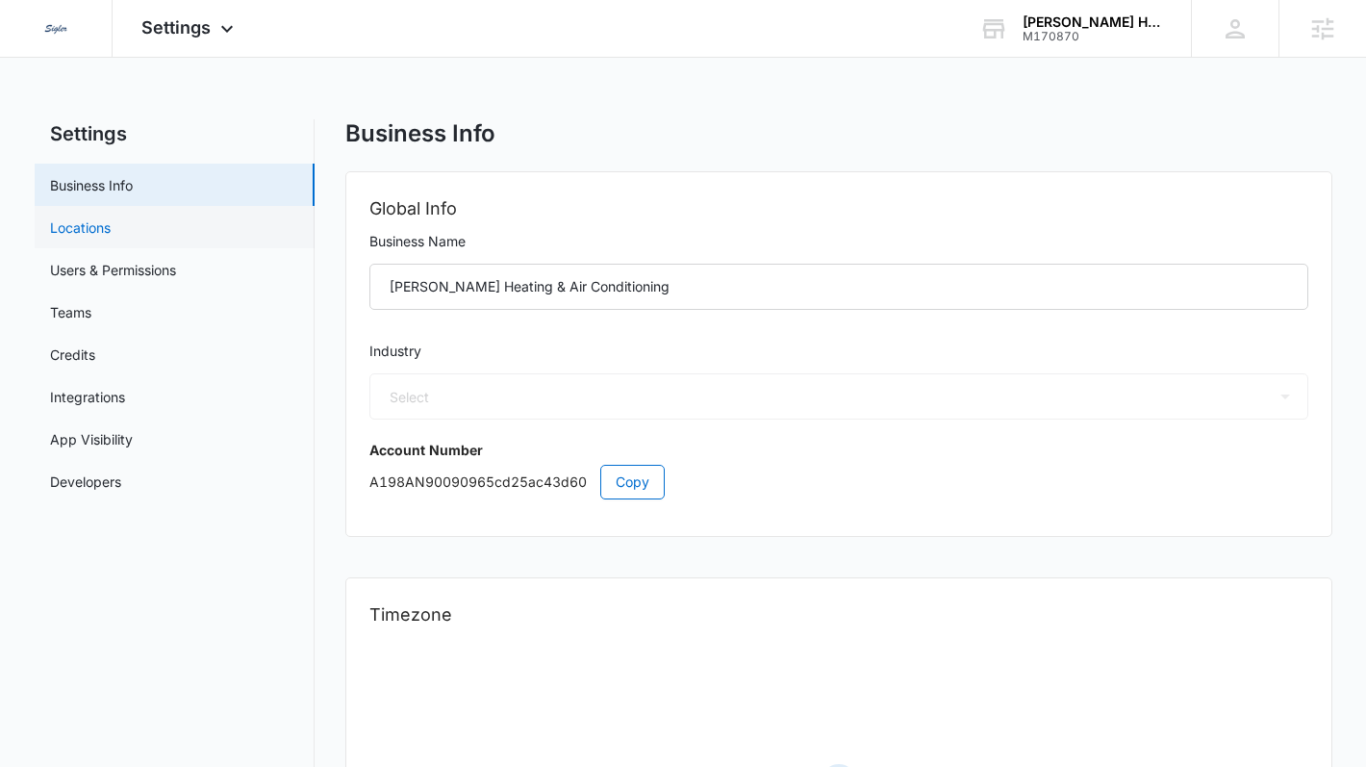
select select "3"
select select "US"
select select "America/Los_Angeles"
click at [125, 394] on link "Integrations" at bounding box center [87, 397] width 75 height 20
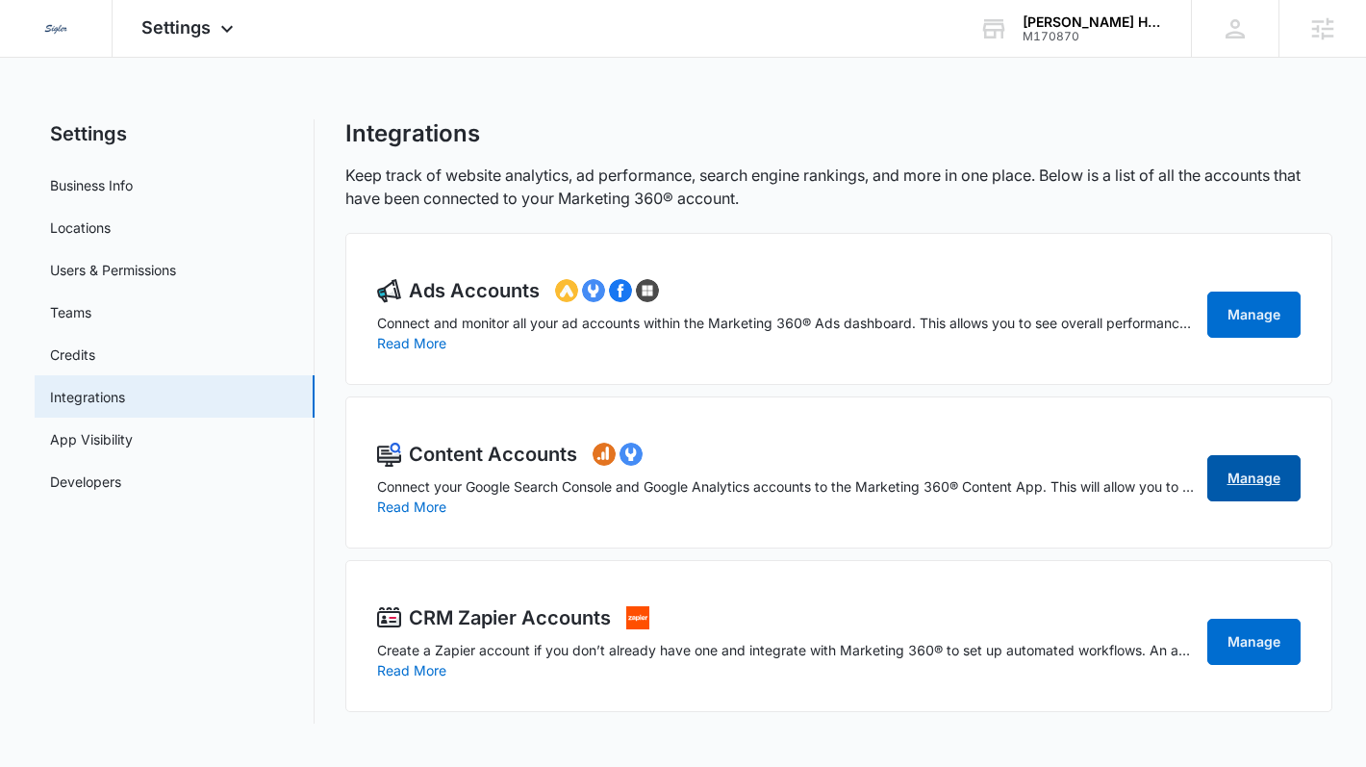
click at [1202, 480] on link "Manage" at bounding box center [1253, 478] width 93 height 46
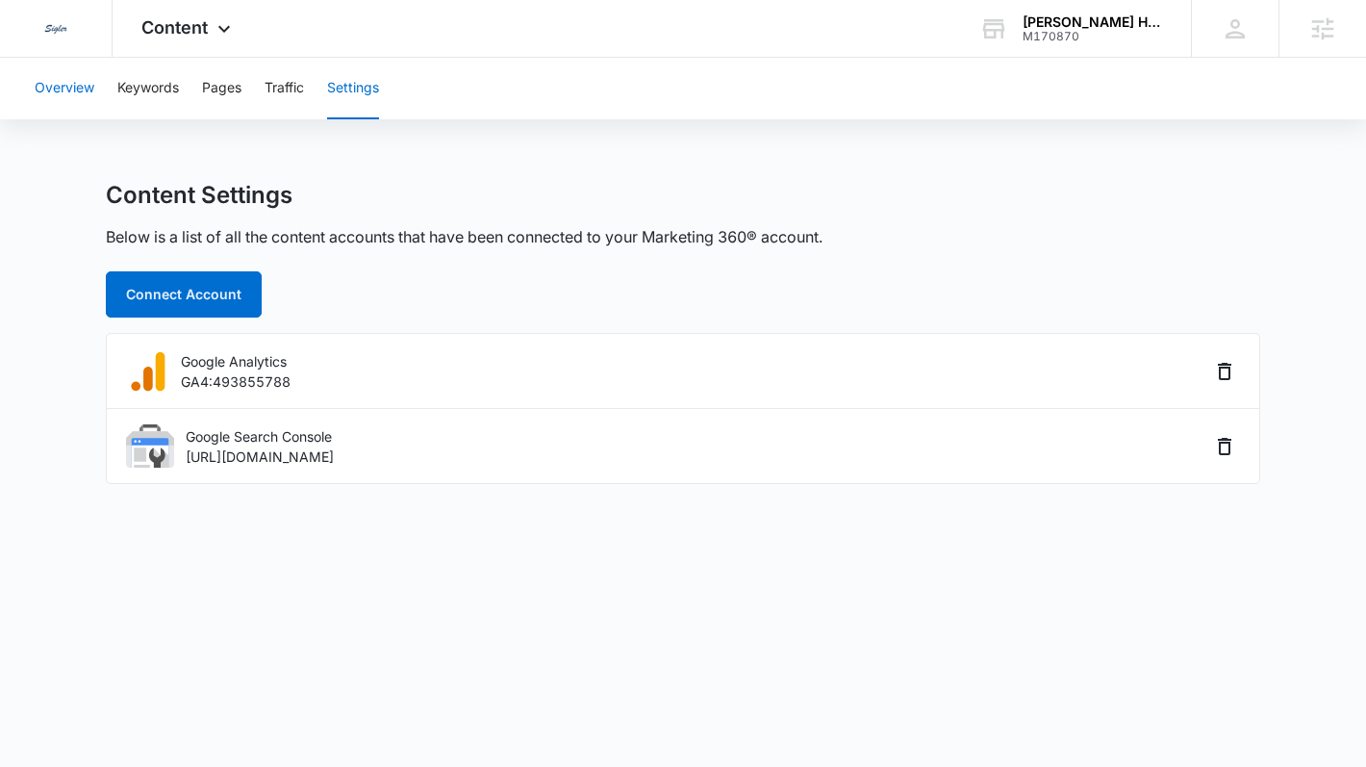
click at [85, 93] on button "Overview" at bounding box center [65, 89] width 60 height 62
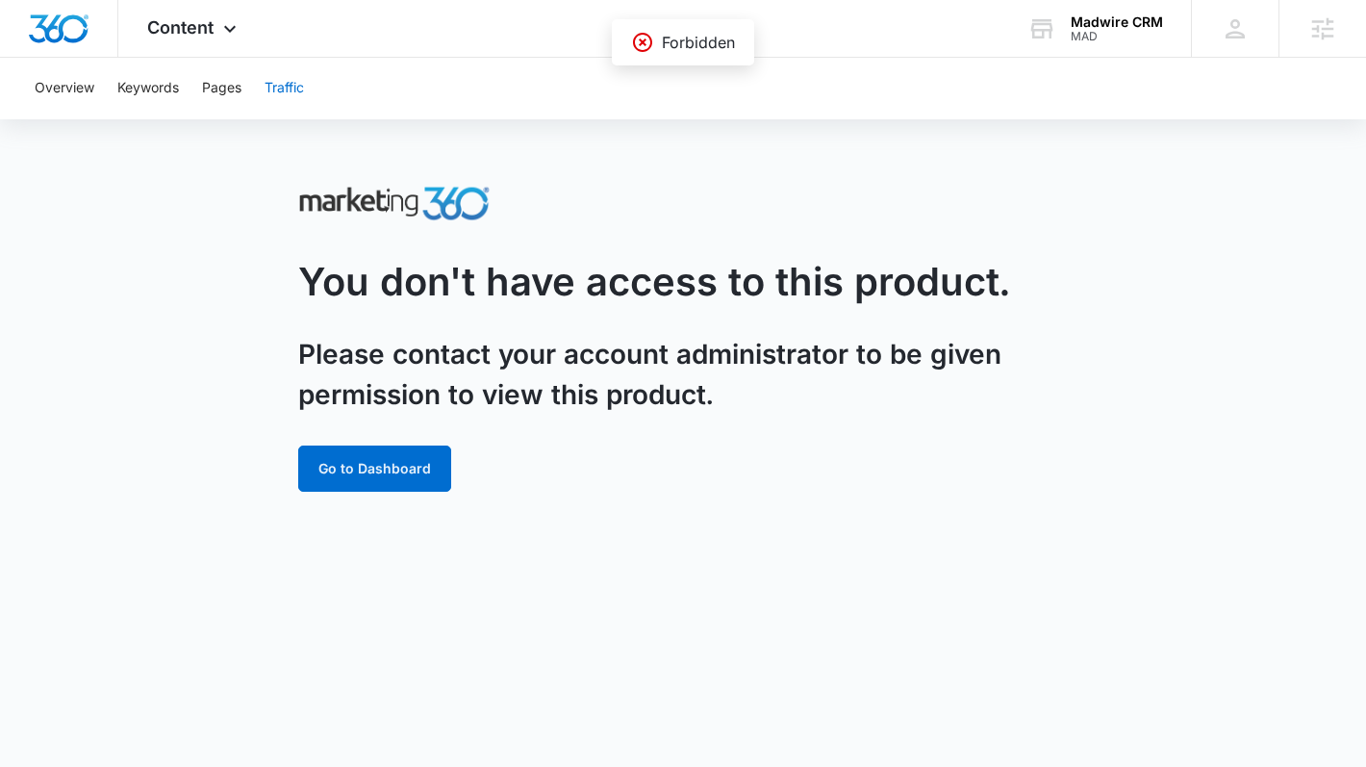
click at [278, 92] on button "Traffic" at bounding box center [284, 89] width 39 height 62
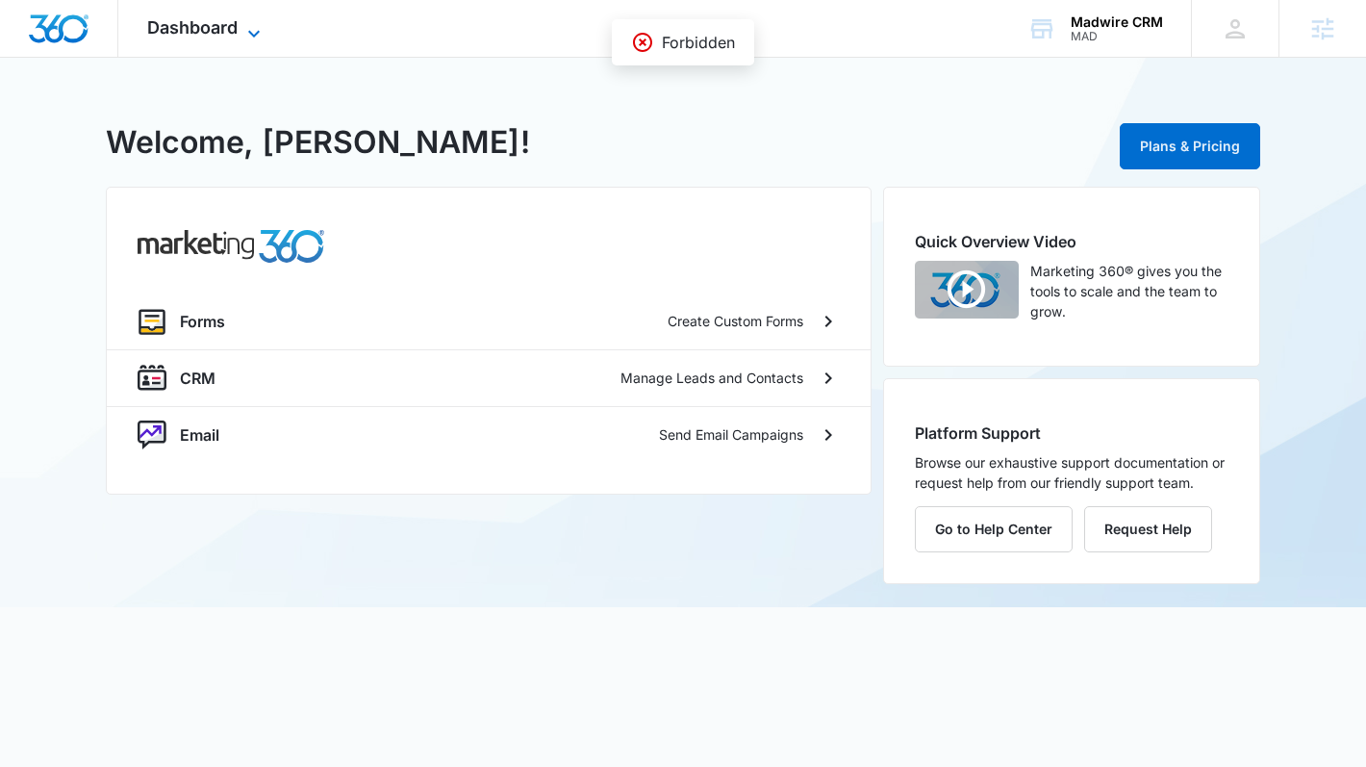
click at [225, 25] on span "Dashboard" at bounding box center [192, 27] width 90 height 20
